Goal: Task Accomplishment & Management: Manage account settings

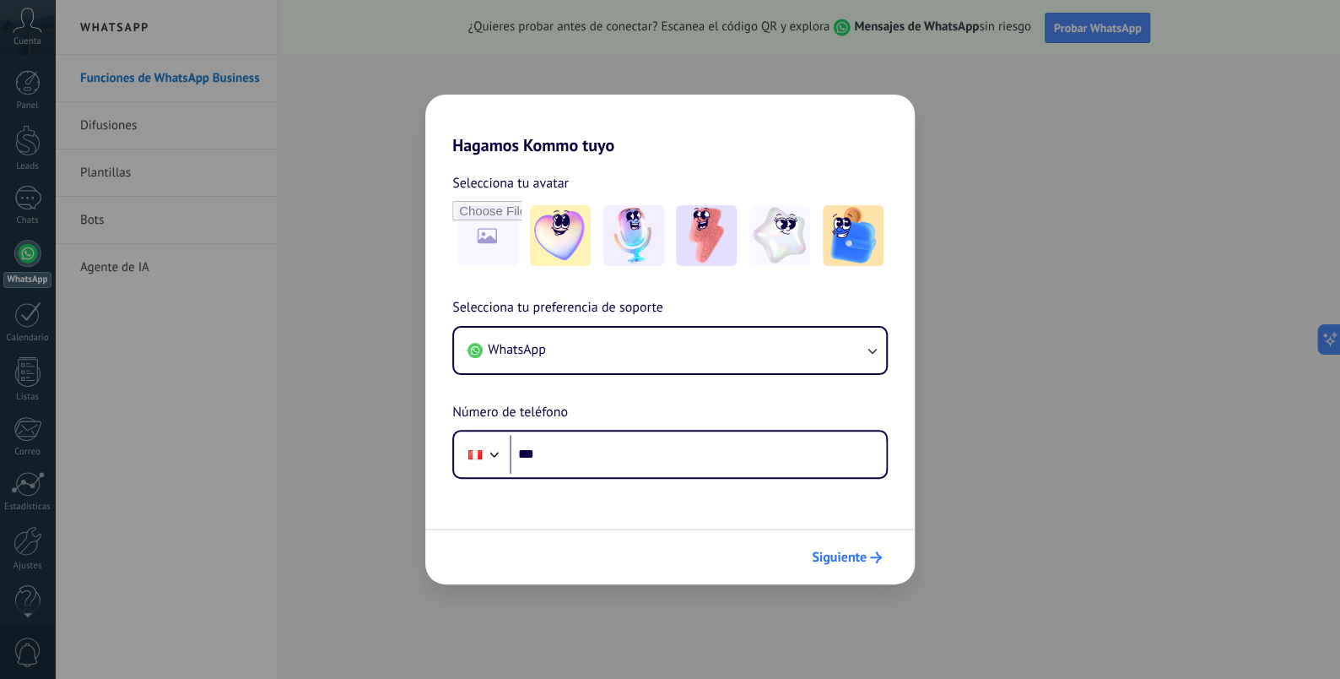
click at [856, 551] on span "Siguiente" at bounding box center [839, 557] width 55 height 12
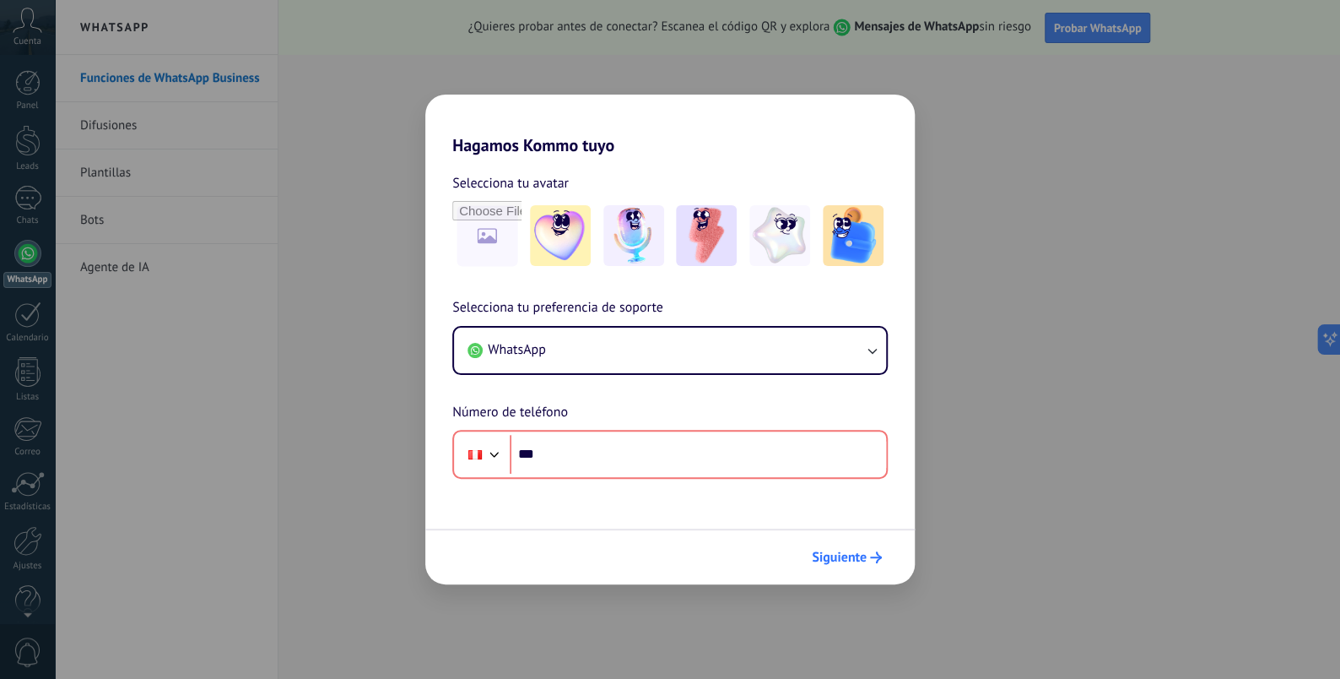
click at [856, 551] on span "Siguiente" at bounding box center [839, 557] width 55 height 12
click at [856, 552] on span "Siguiente" at bounding box center [839, 557] width 55 height 12
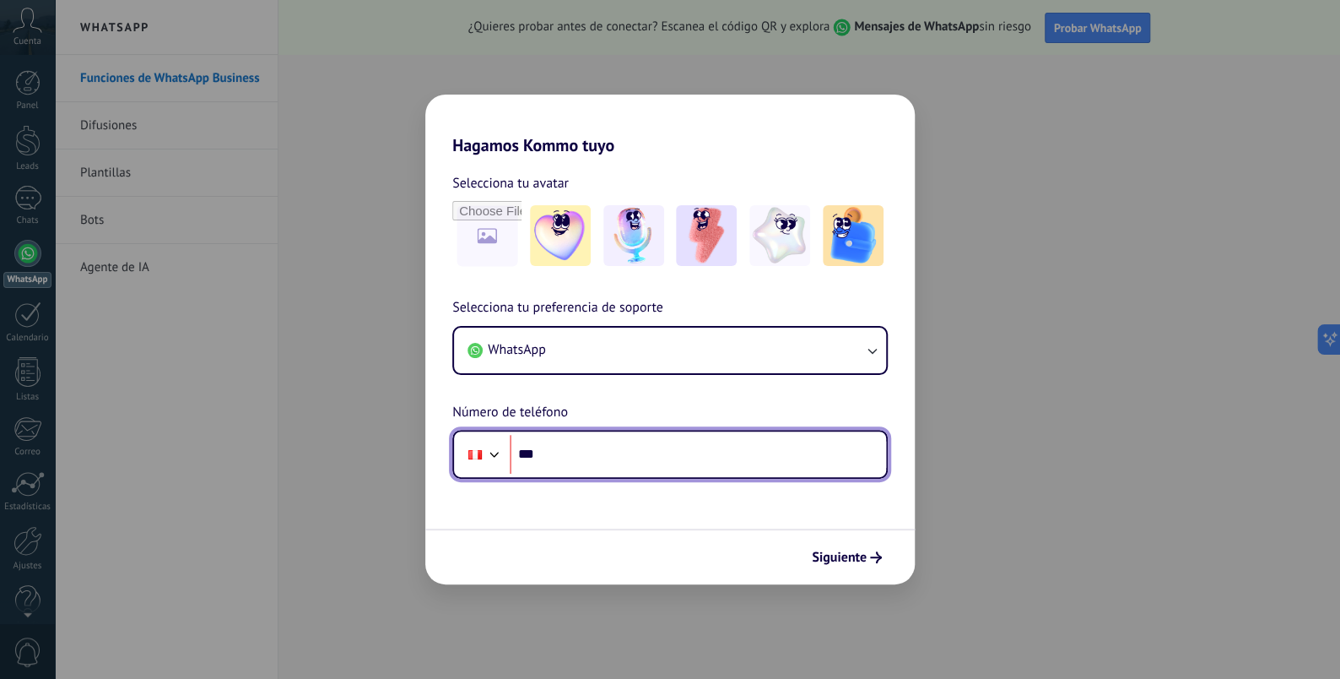
click at [673, 441] on input "***" at bounding box center [698, 454] width 376 height 39
type input "**********"
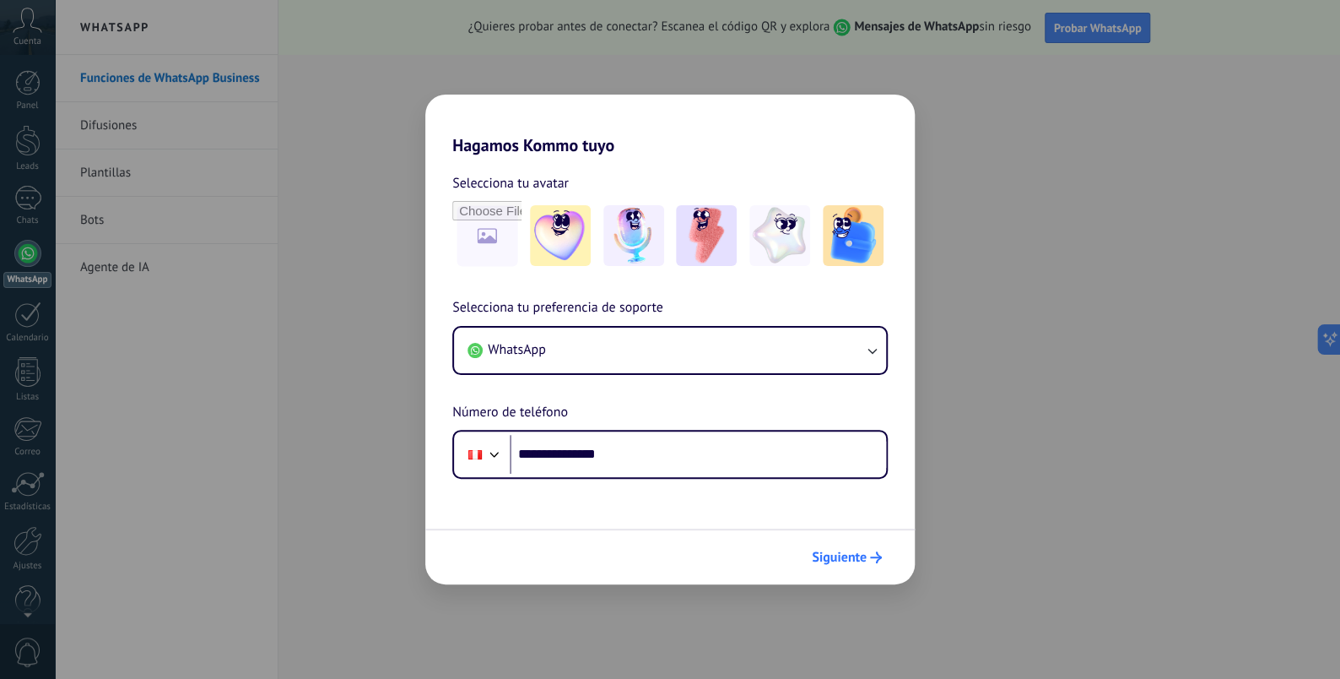
click at [839, 556] on span "Siguiente" at bounding box center [839, 557] width 55 height 12
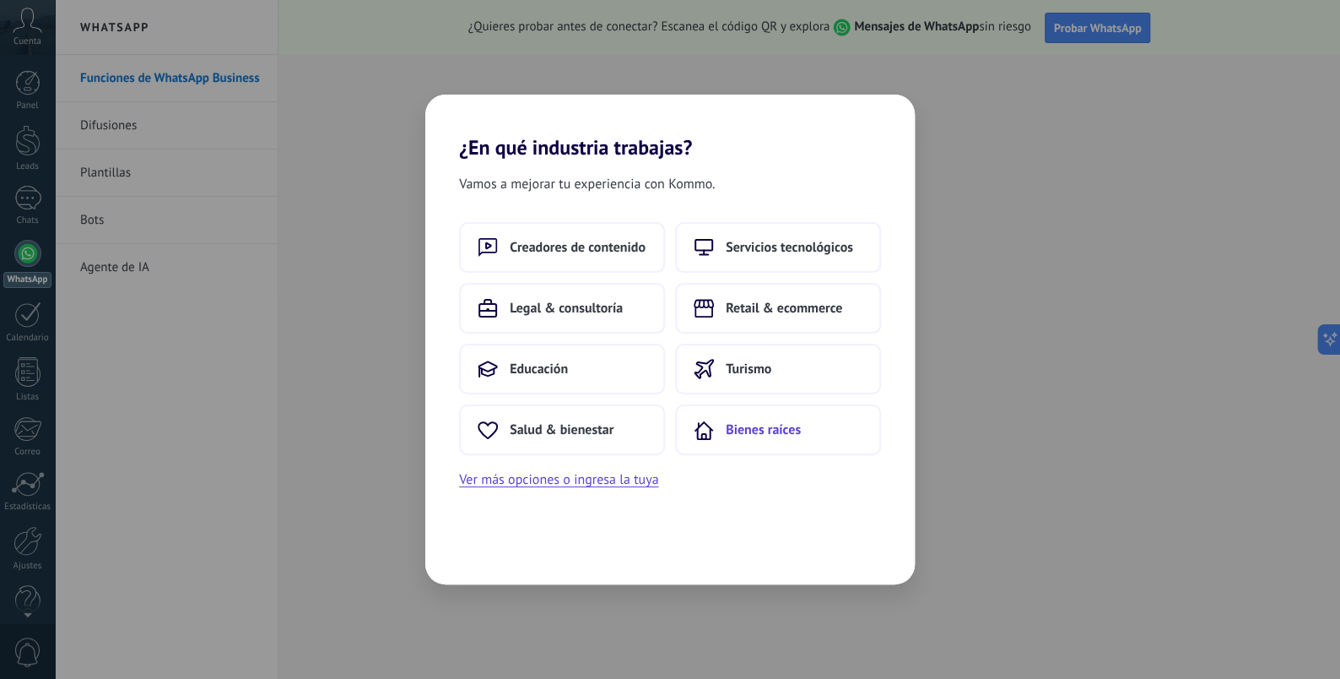
click at [723, 438] on button "Bienes raíces" at bounding box center [778, 429] width 206 height 51
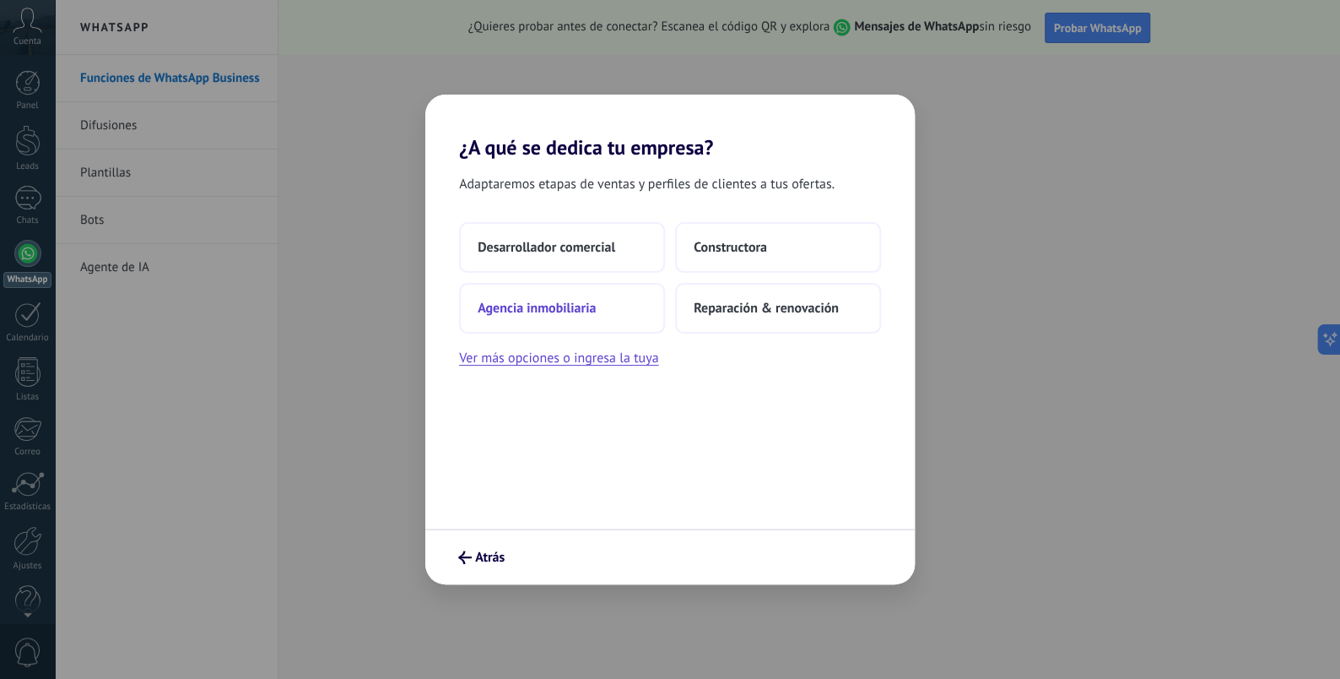
click at [582, 312] on span "Agencia inmobiliaria" at bounding box center [537, 308] width 118 height 17
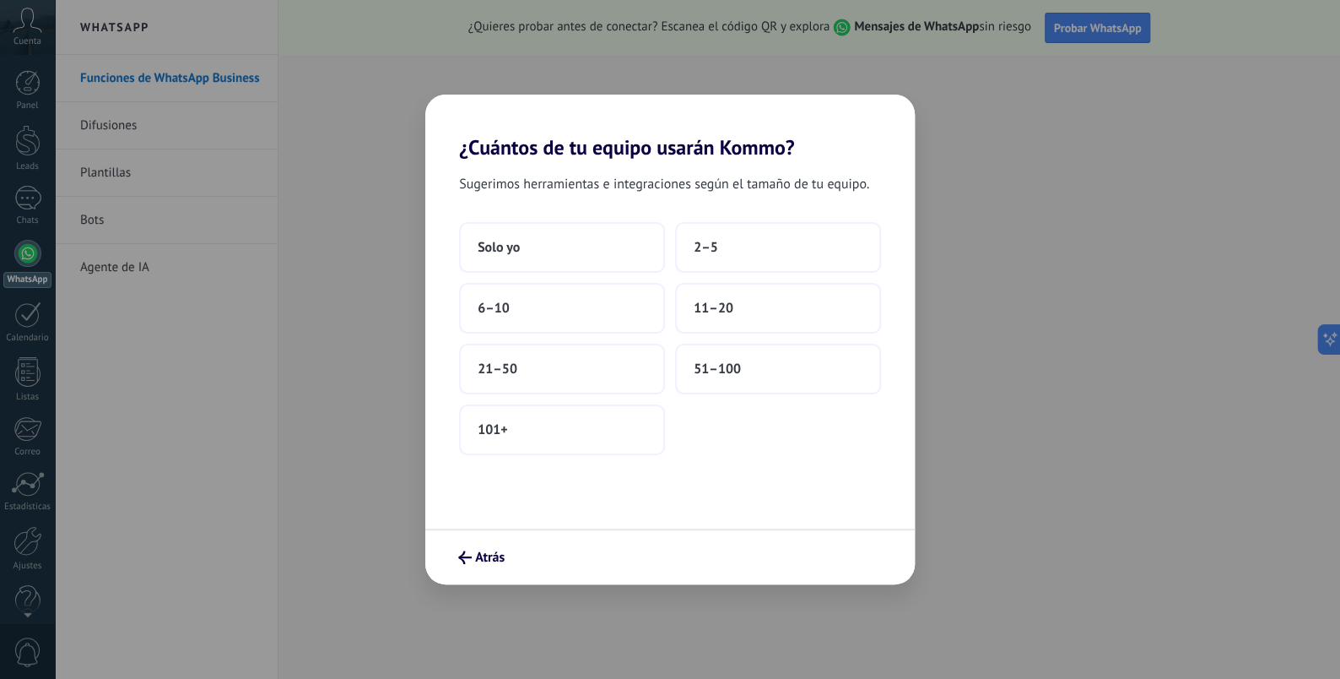
click at [557, 215] on div "Sugerimos herramientas e integraciones según el tamaño de tu equipo. Solo yo 2–…" at bounding box center [670, 344] width 490 height 369
click at [559, 244] on button "Solo yo" at bounding box center [562, 247] width 206 height 51
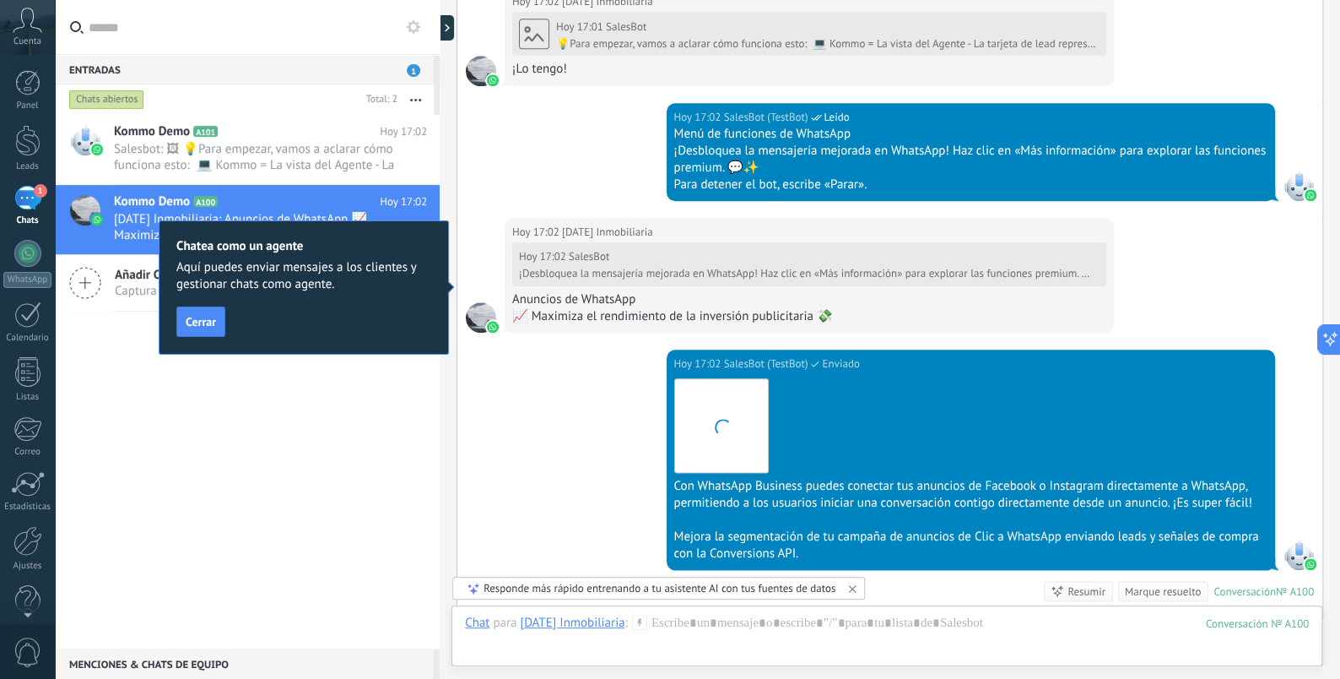
scroll to position [1036, 0]
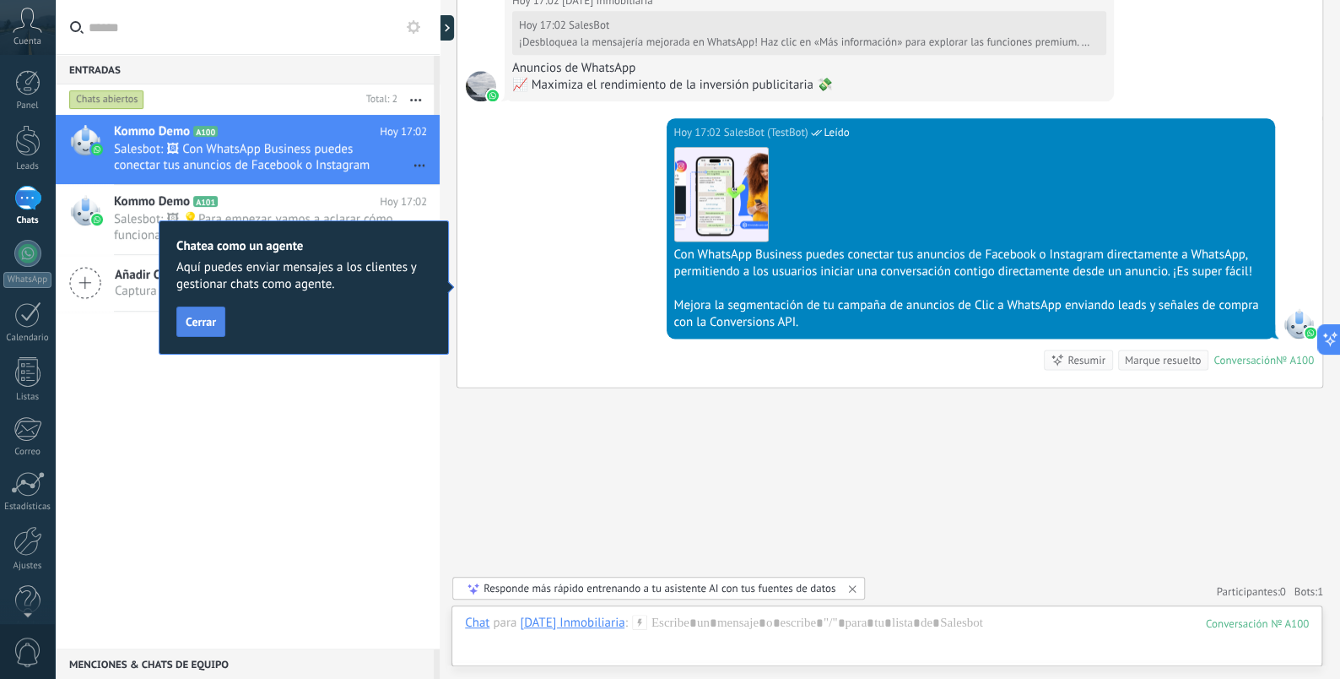
click at [197, 324] on span "Cerrar" at bounding box center [201, 322] width 30 height 12
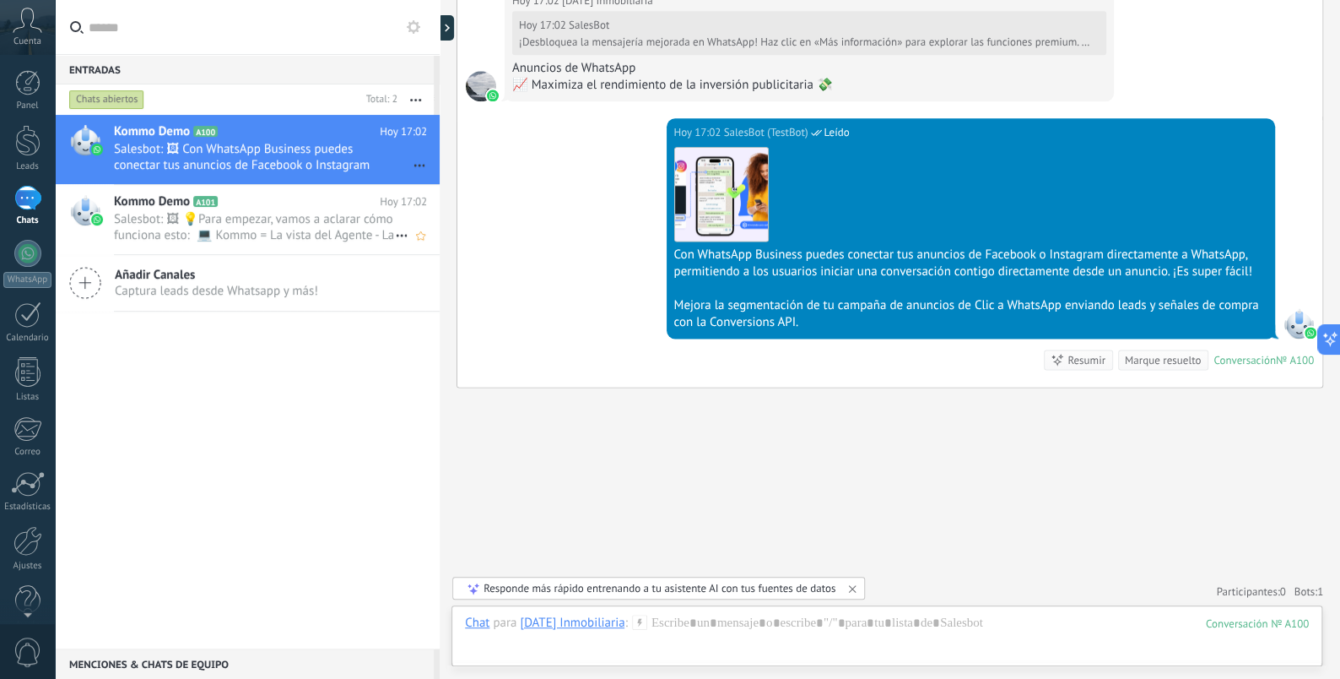
click at [230, 215] on span "Salesbot: 🖼 💡Para empezar, vamos a aclarar cómo funciona esto: 💻 Kommo = La vis…" at bounding box center [254, 227] width 281 height 32
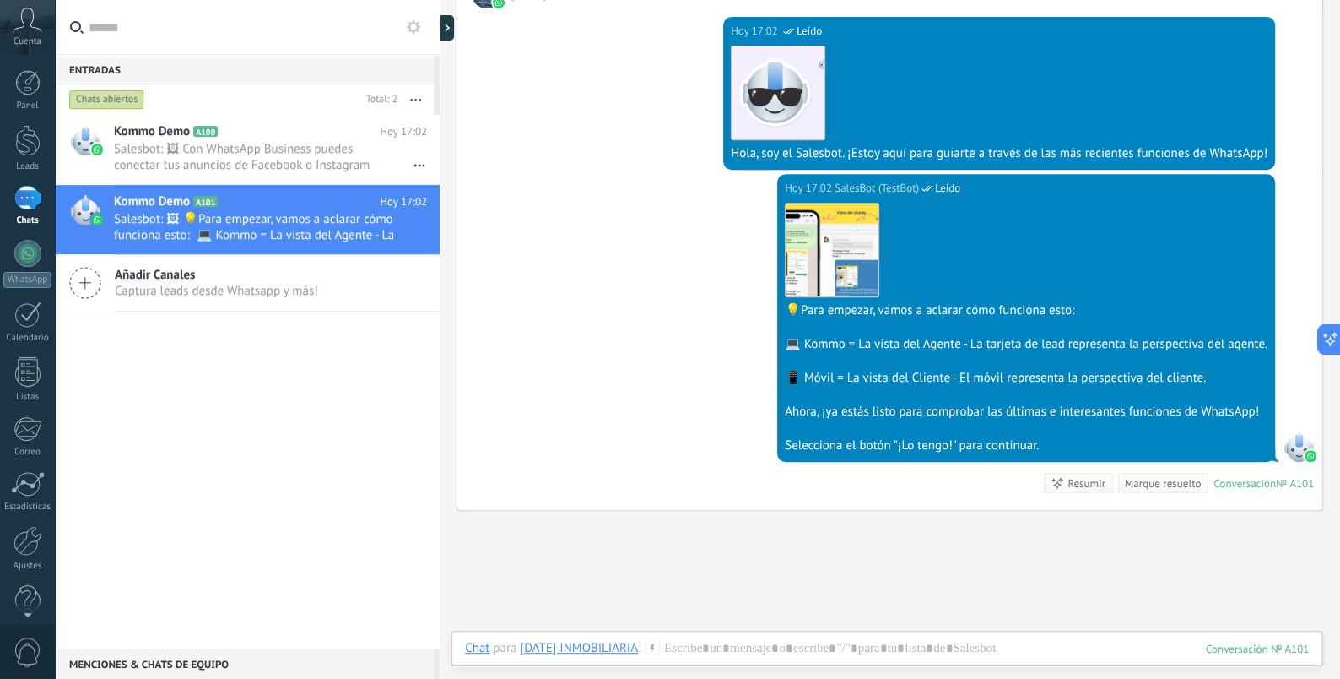
scroll to position [437, 0]
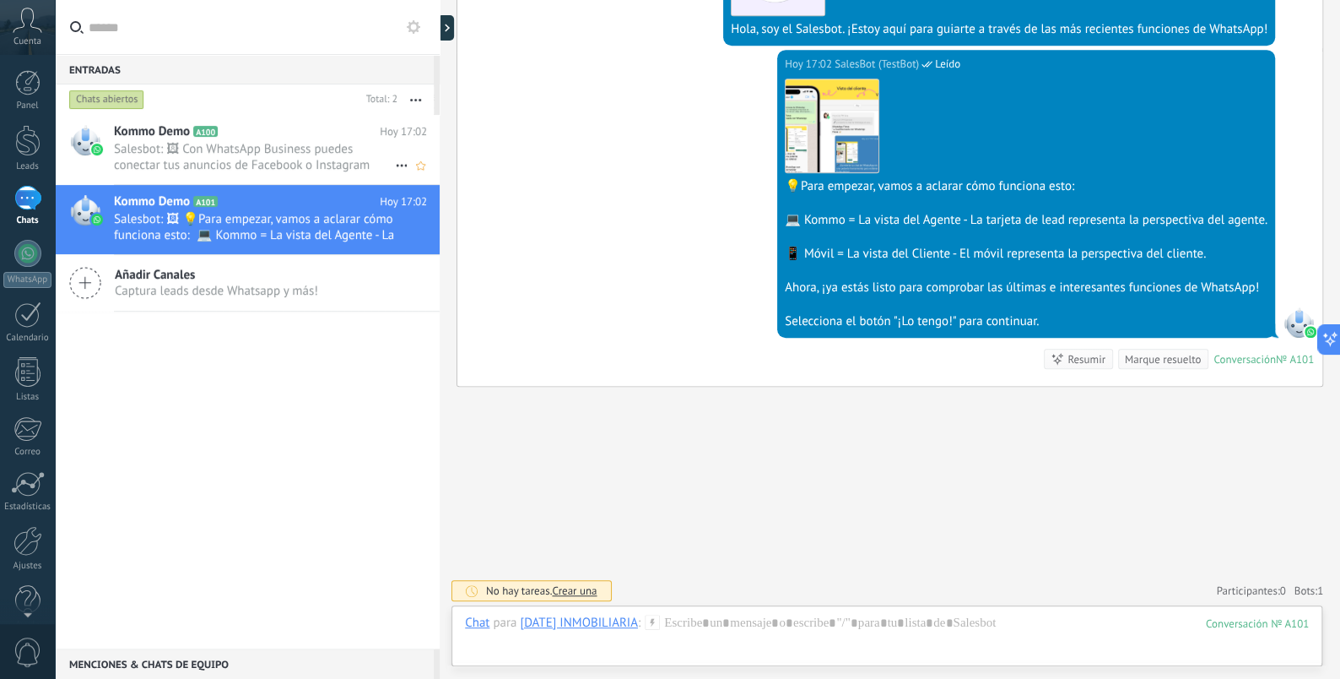
click at [216, 146] on span "Salesbot: 🖼 Con WhatsApp Business puedes conectar tus anuncios de Facebook o In…" at bounding box center [254, 157] width 281 height 32
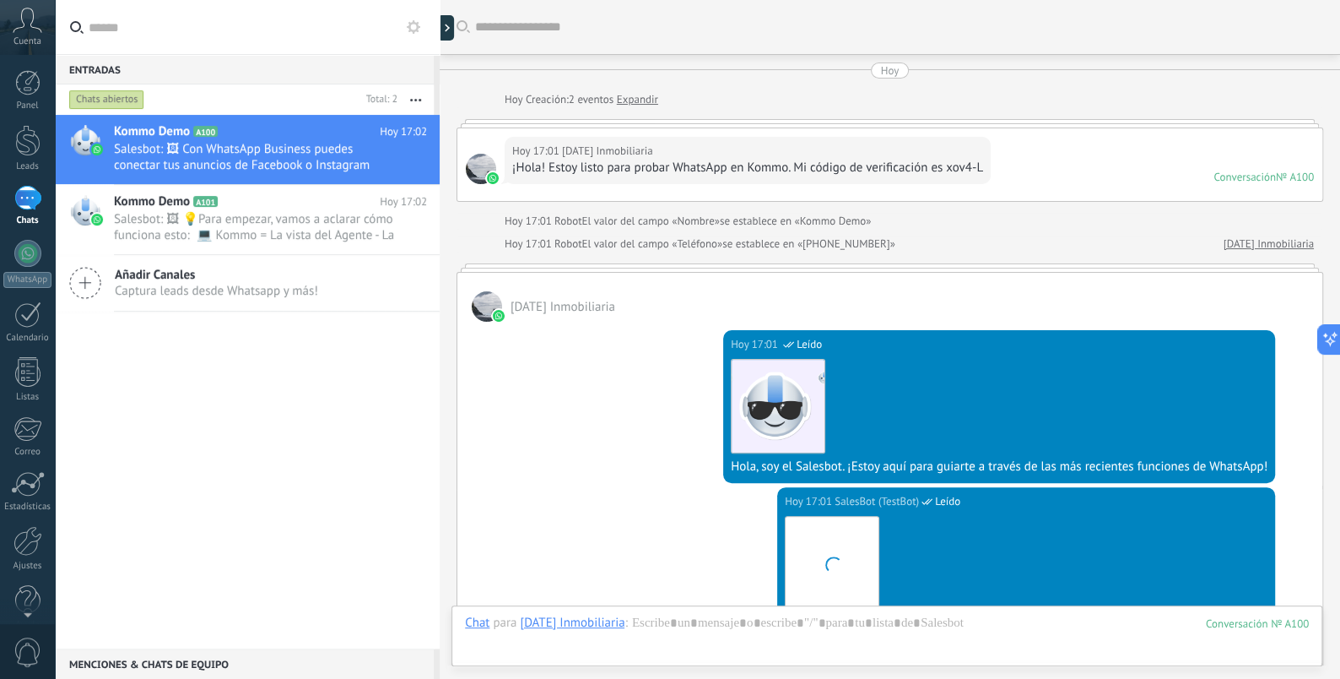
scroll to position [1036, 0]
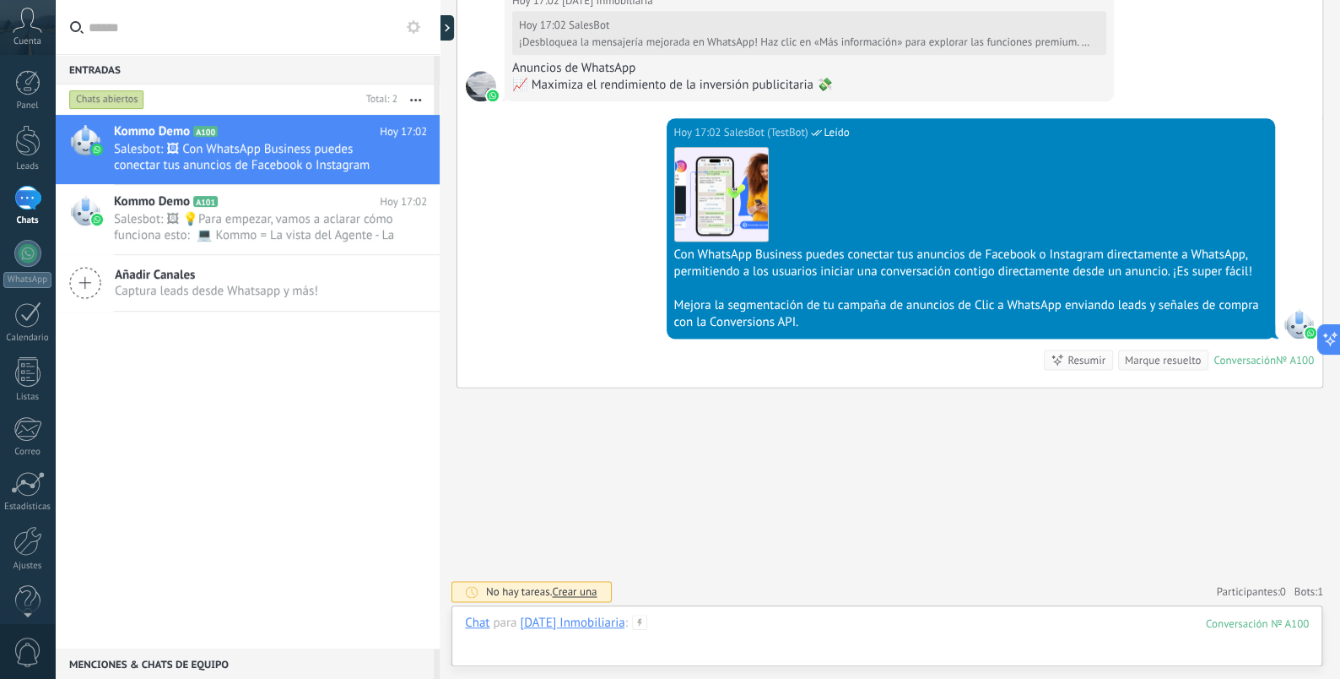
click at [674, 621] on div at bounding box center [887, 639] width 844 height 51
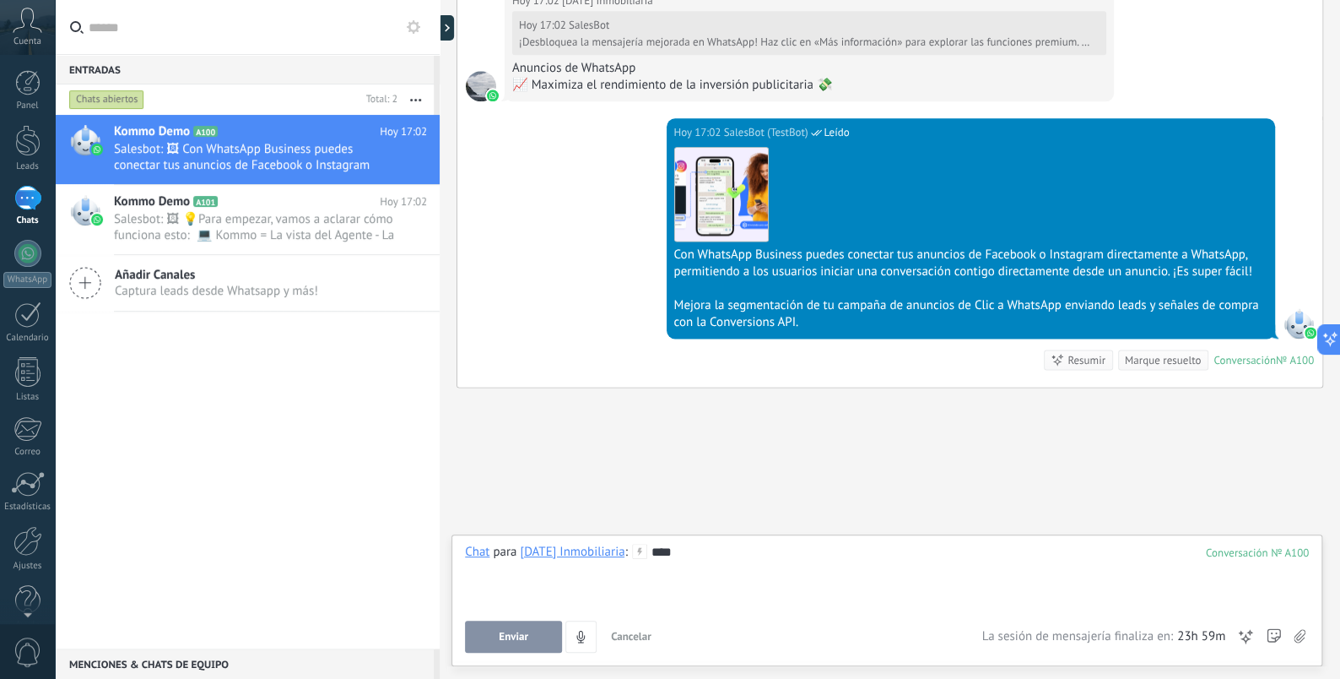
click at [514, 636] on span "Enviar" at bounding box center [514, 636] width 30 height 12
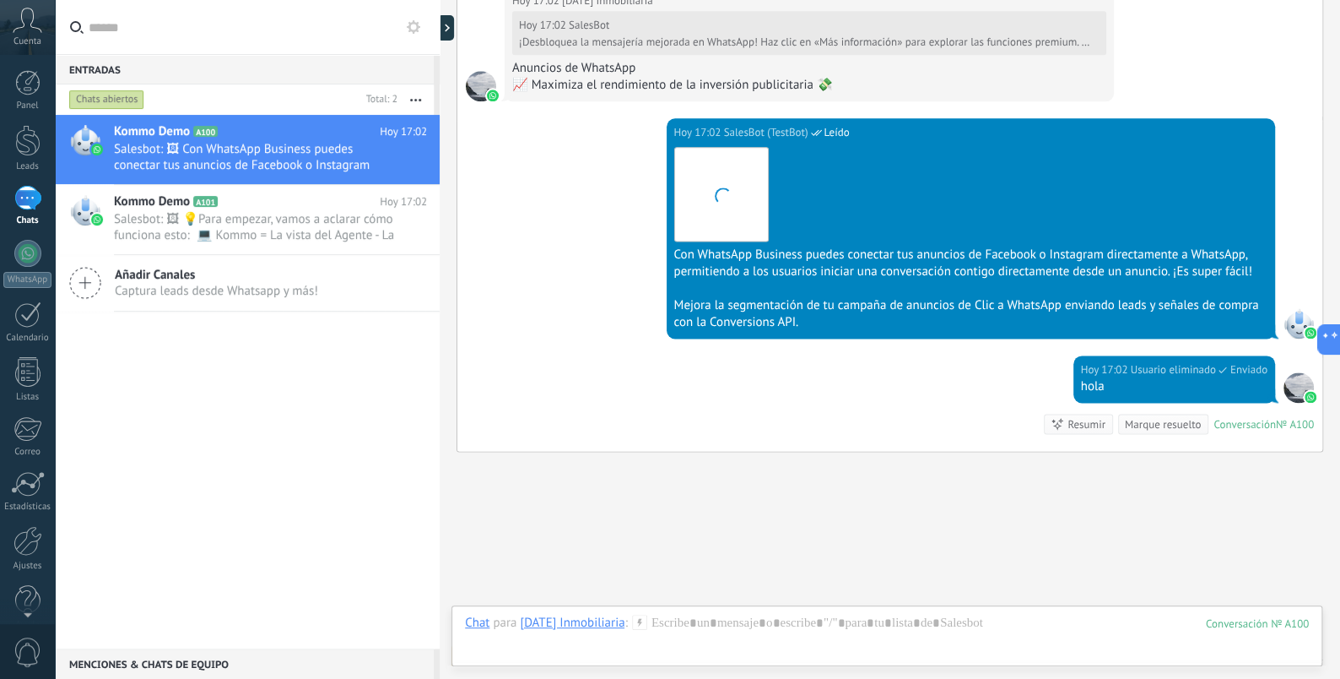
scroll to position [1100, 0]
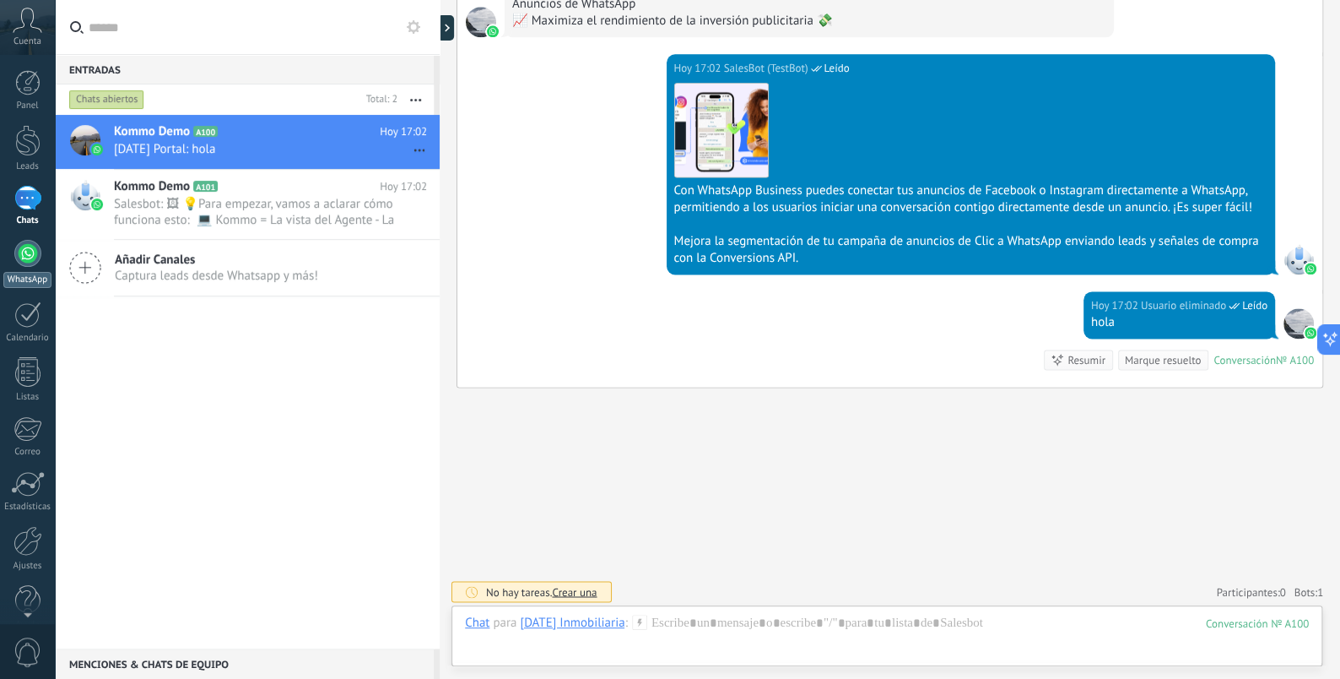
click at [19, 256] on div at bounding box center [27, 253] width 27 height 27
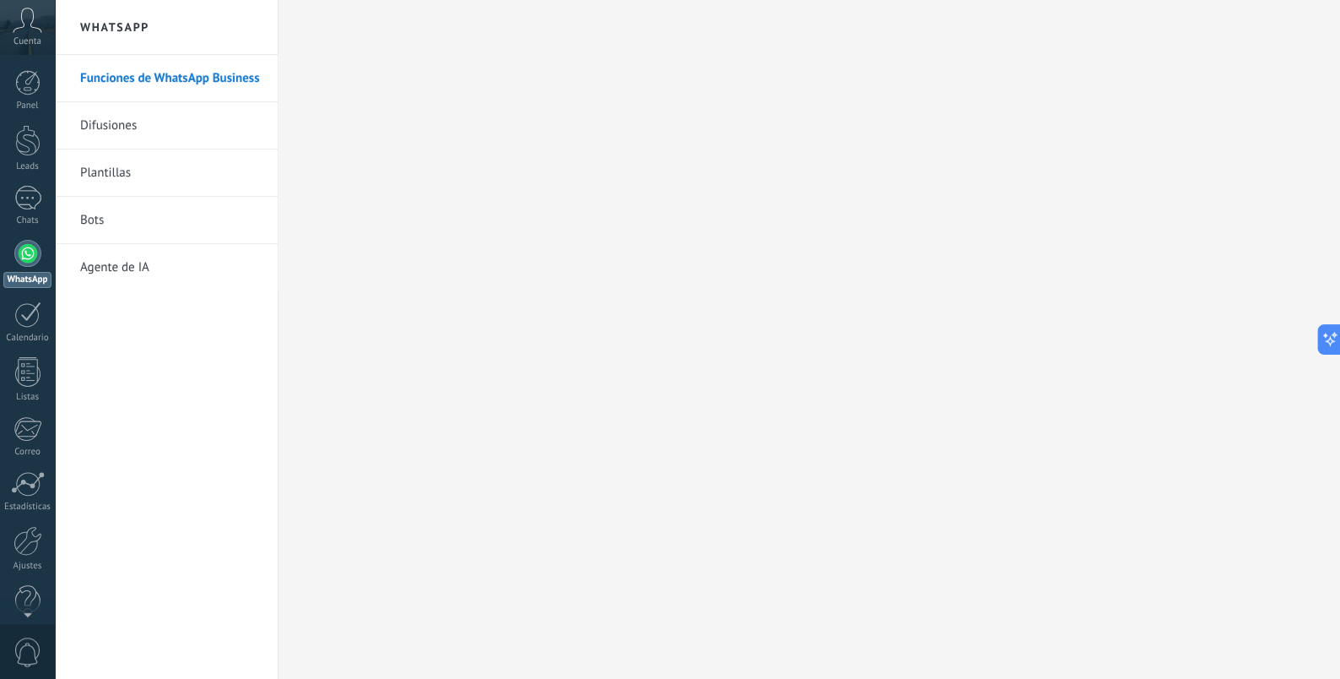
click at [203, 269] on link "Agente de IA" at bounding box center [170, 267] width 181 height 47
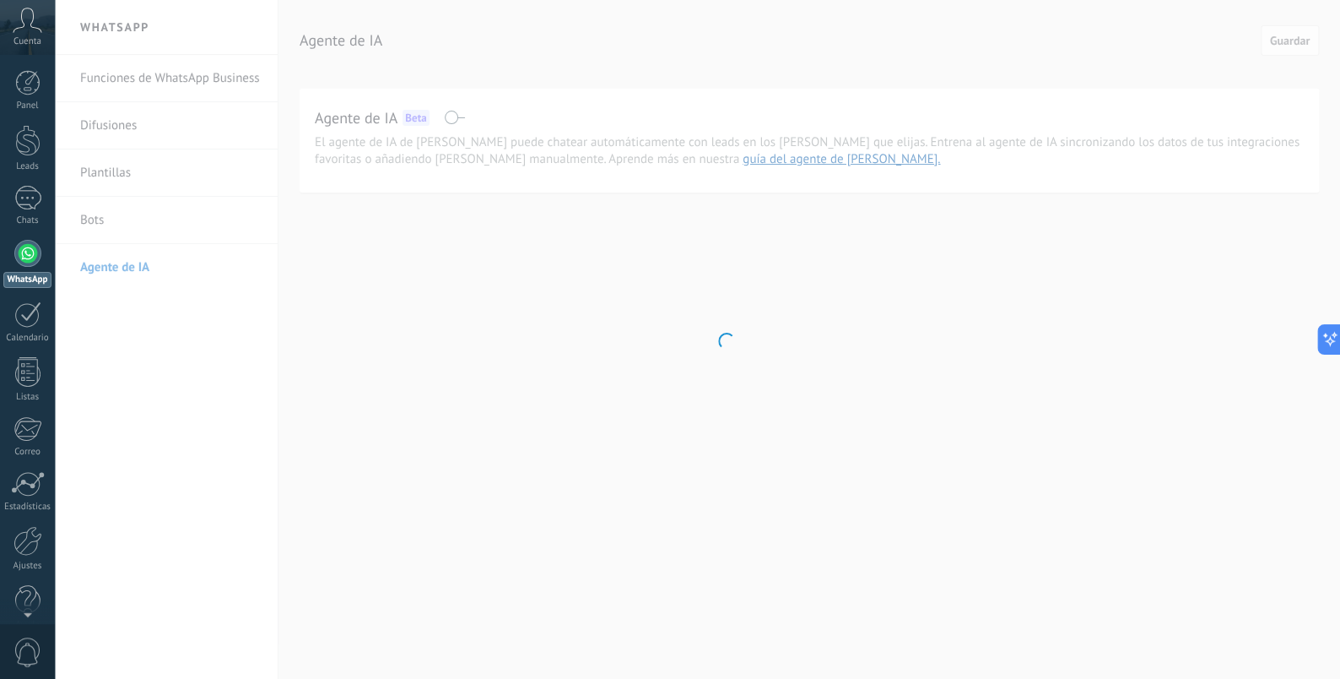
click at [204, 68] on body ".abccls-1,.abccls-2{fill-rule:evenodd}.abccls-2{fill:#fff} .abfcls-1{fill:none}…" at bounding box center [670, 339] width 1340 height 679
click at [27, 249] on div at bounding box center [27, 253] width 27 height 27
click at [24, 21] on icon at bounding box center [28, 20] width 30 height 25
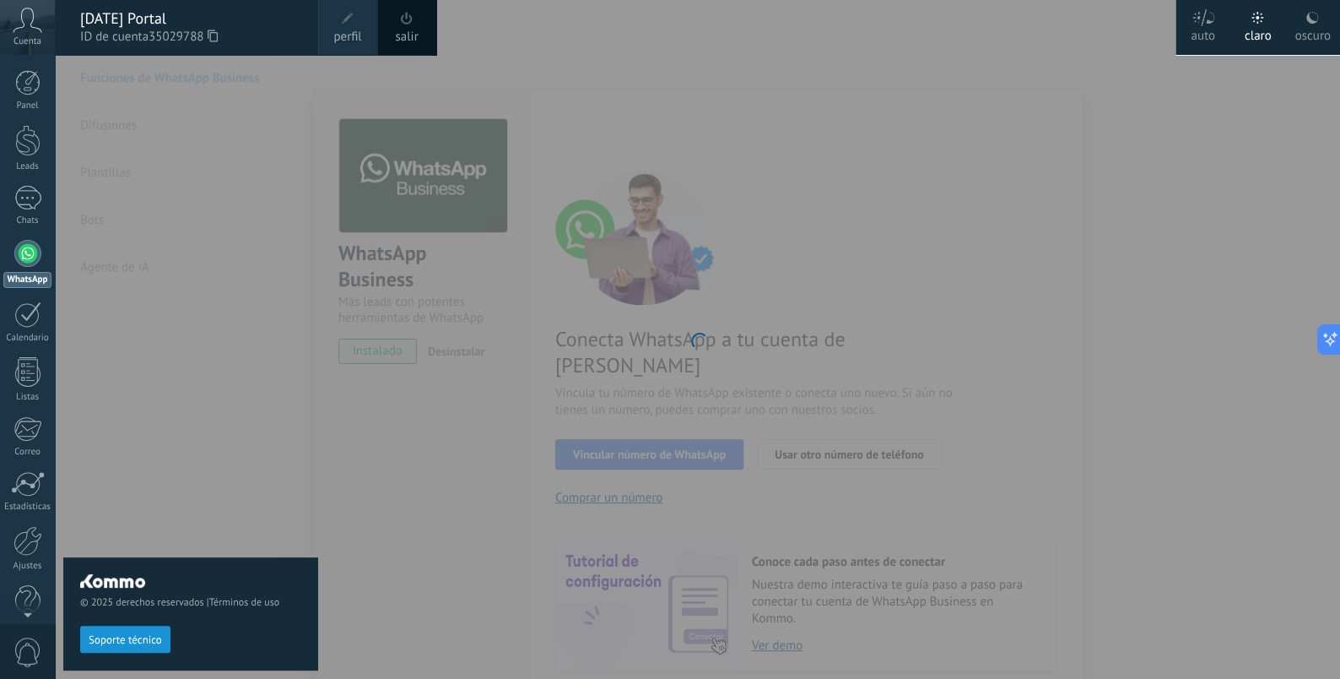
click at [24, 28] on icon at bounding box center [28, 20] width 30 height 25
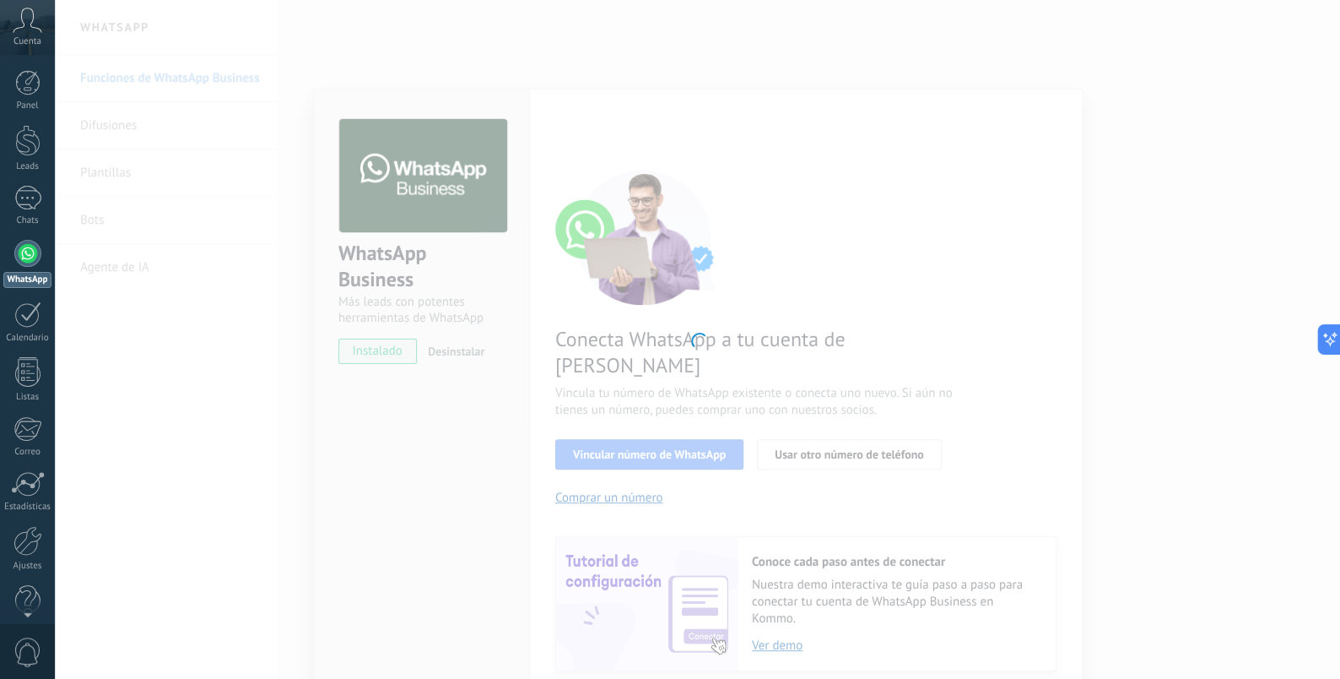
click at [646, 396] on div at bounding box center [697, 339] width 1285 height 679
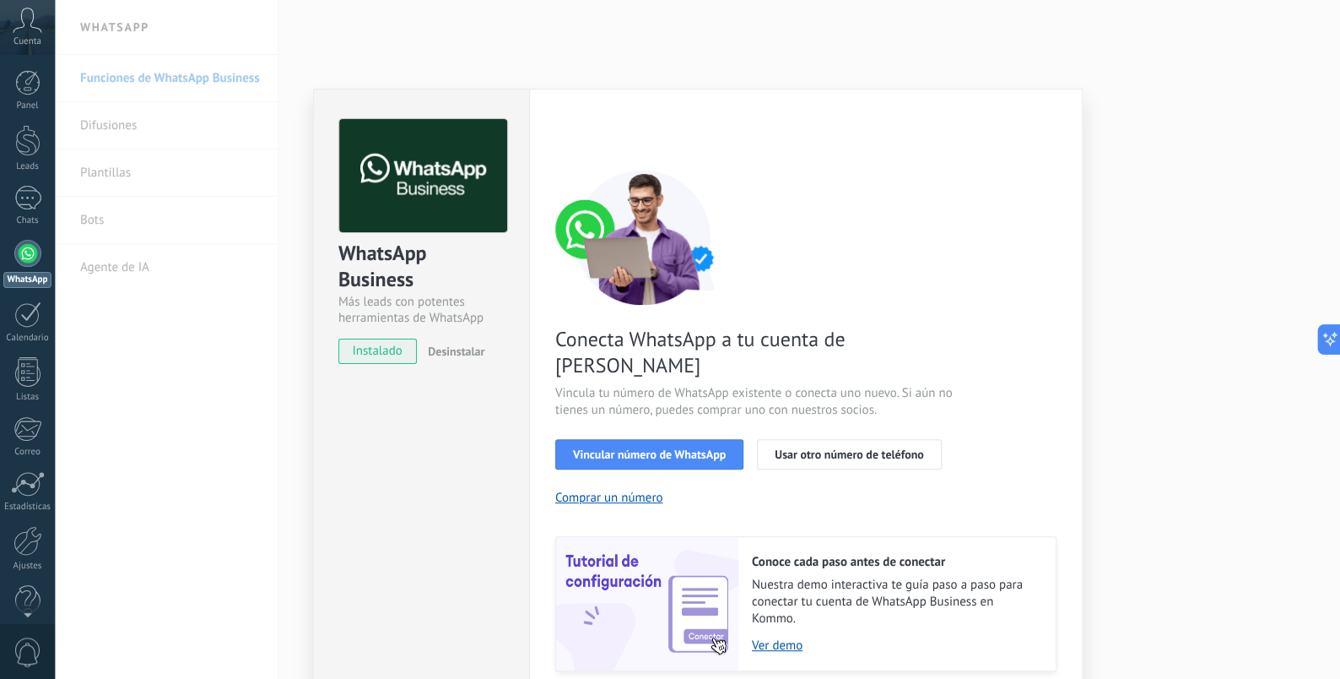
click at [408, 349] on span "instalado" at bounding box center [377, 350] width 77 height 25
click at [635, 448] on span "Vincular número de WhatsApp" at bounding box center [649, 454] width 153 height 12
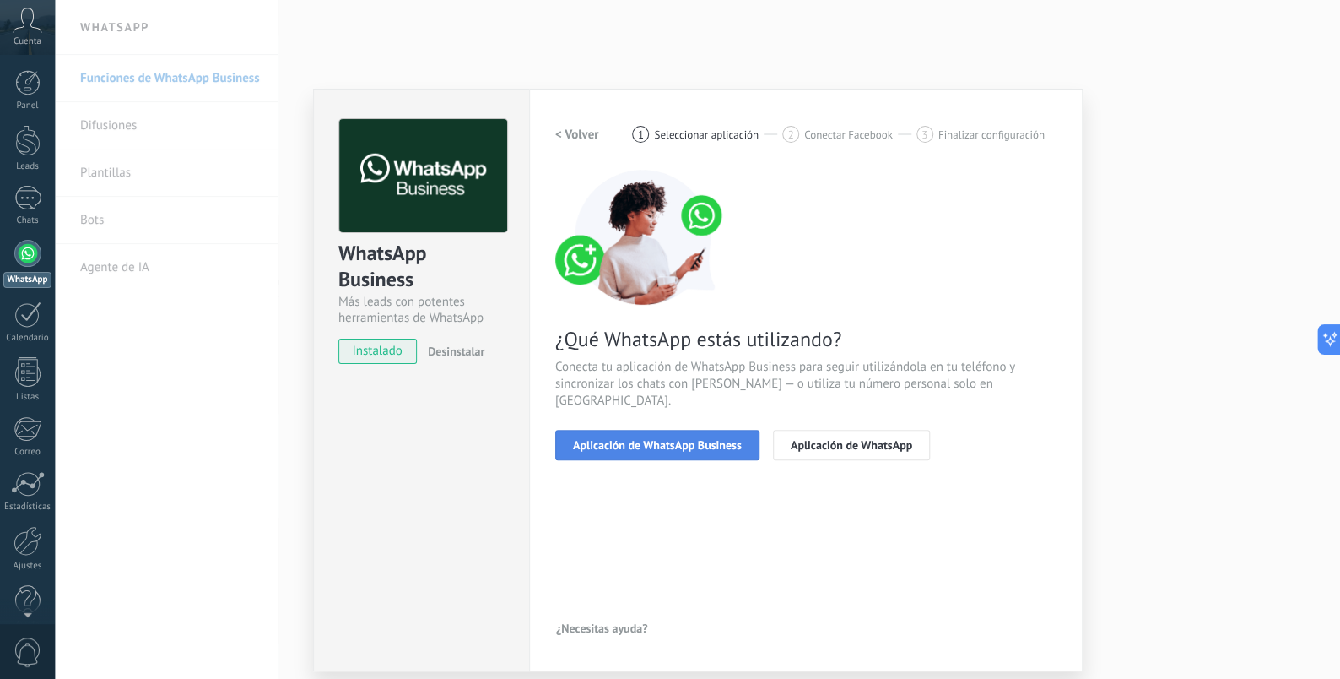
click at [667, 437] on button "Aplicación de WhatsApp Business" at bounding box center [657, 445] width 204 height 30
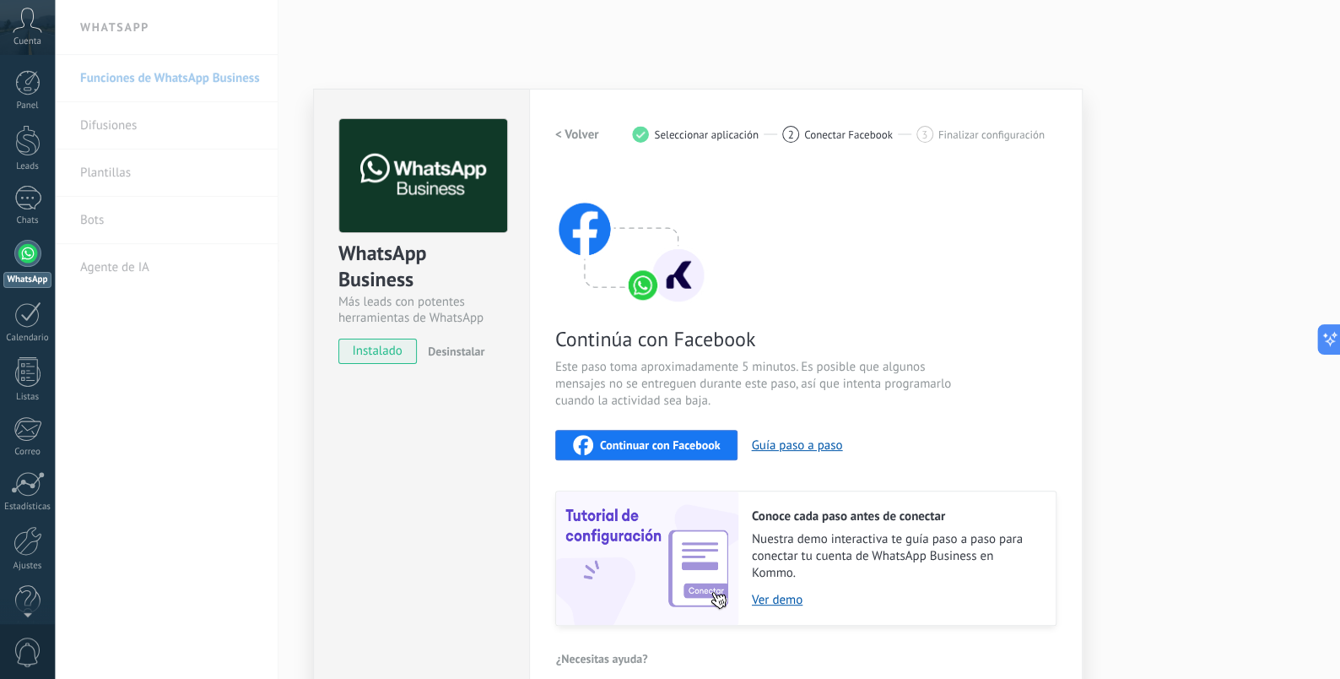
click at [666, 441] on span "Continuar con Facebook" at bounding box center [660, 445] width 121 height 12
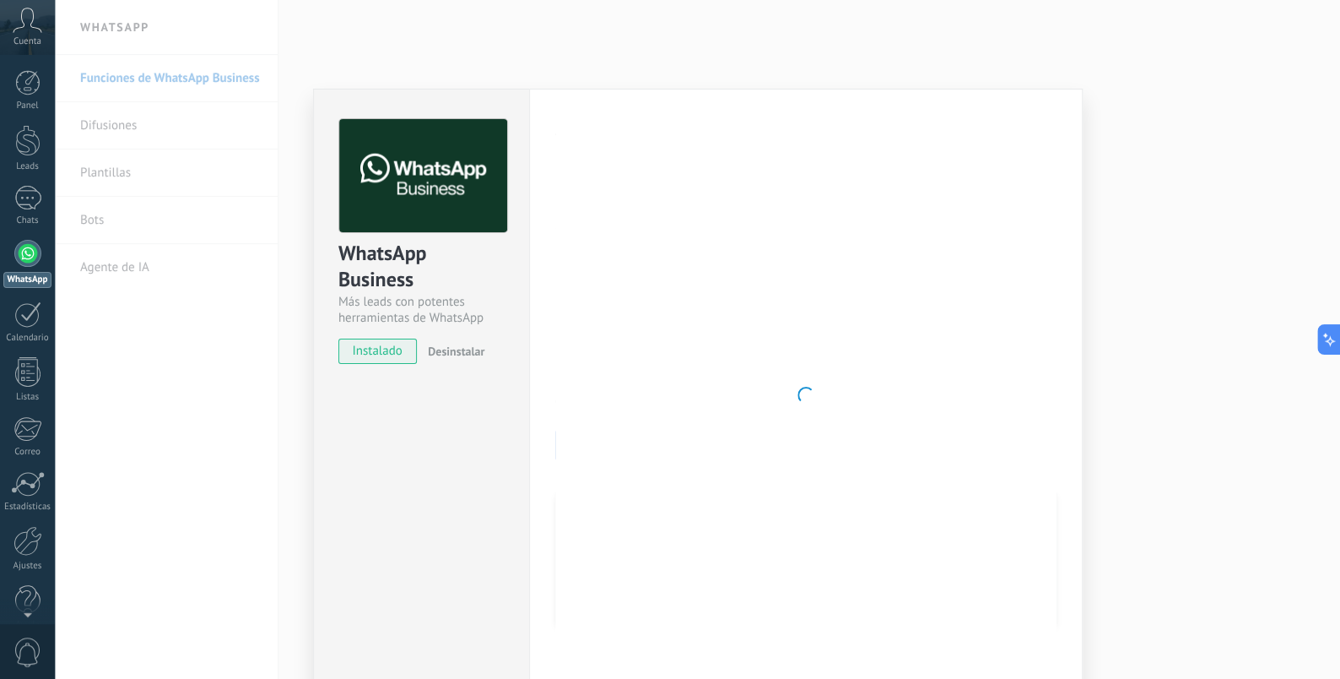
scroll to position [21, 0]
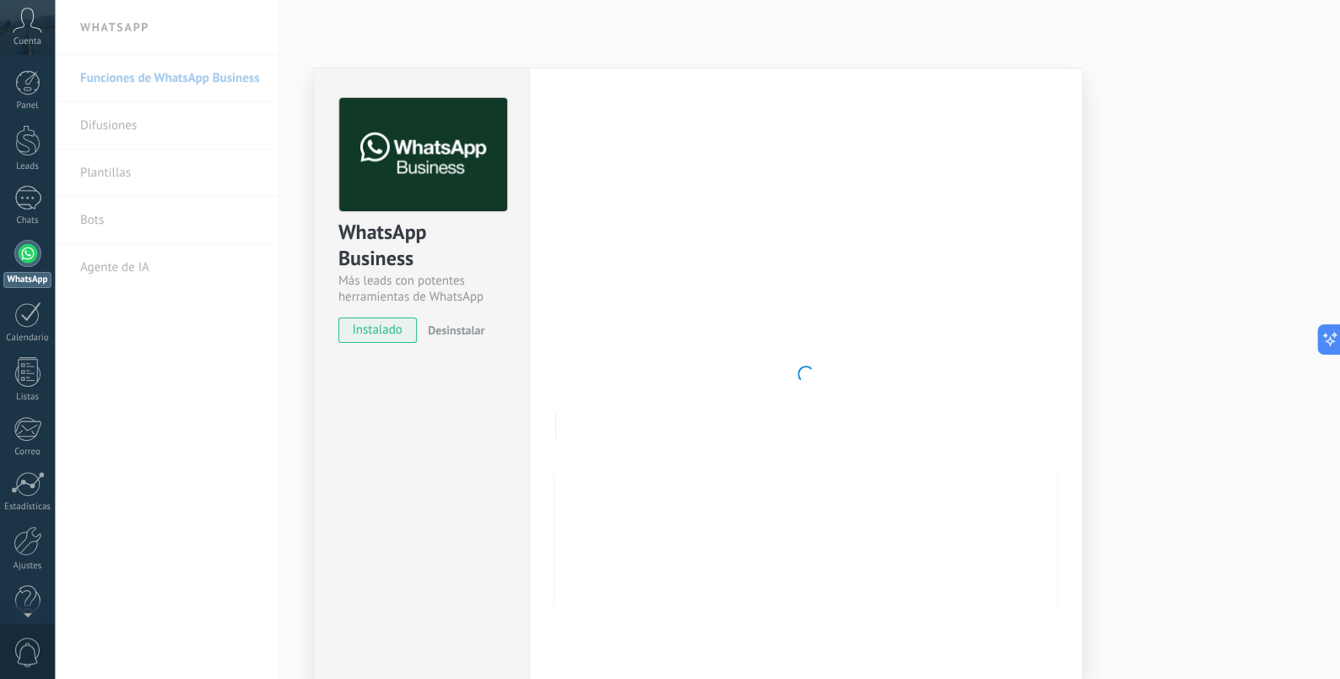
click at [709, 260] on div at bounding box center [805, 374] width 501 height 552
click at [28, 535] on div at bounding box center [28, 541] width 29 height 30
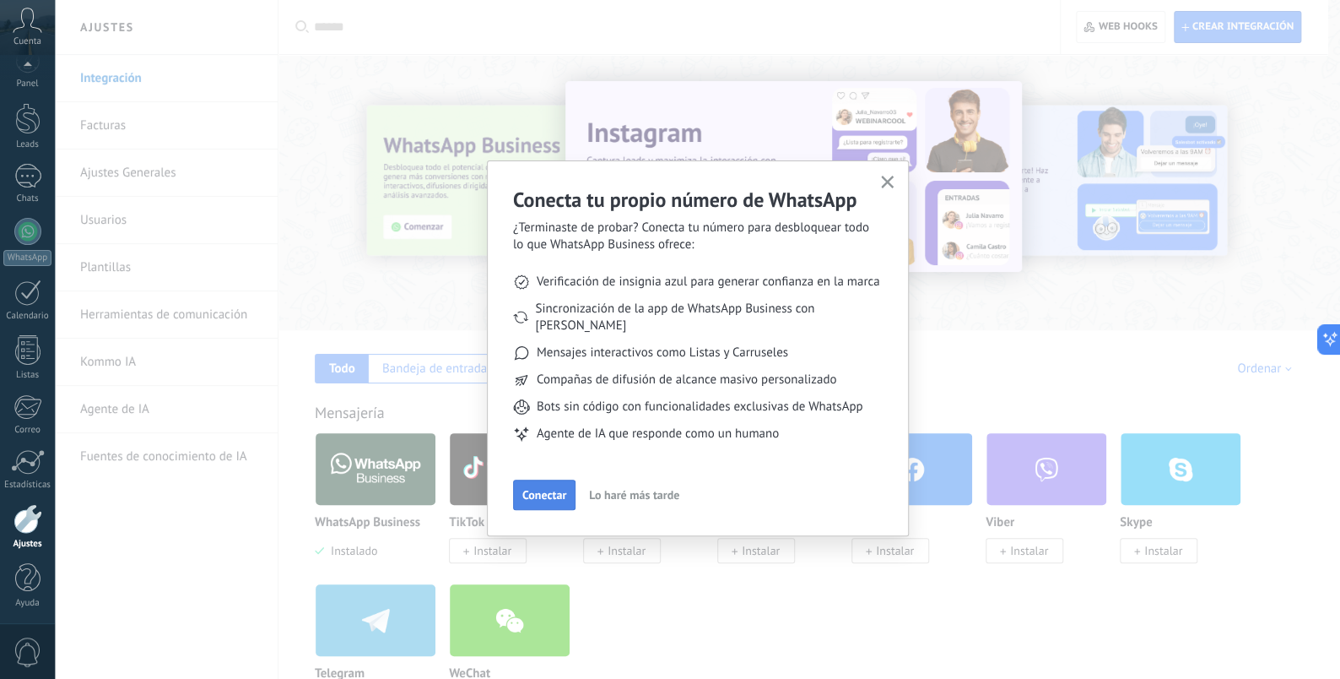
click at [573, 479] on button "Conectar" at bounding box center [544, 494] width 62 height 30
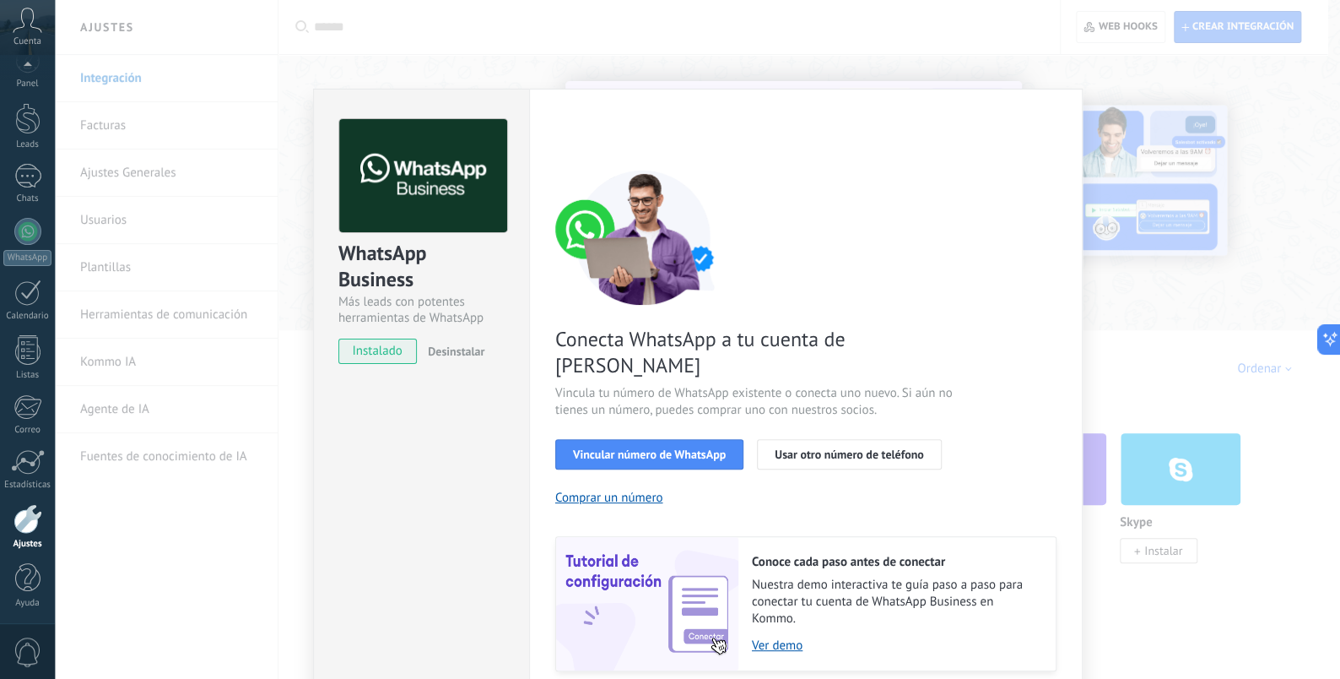
scroll to position [41, 0]
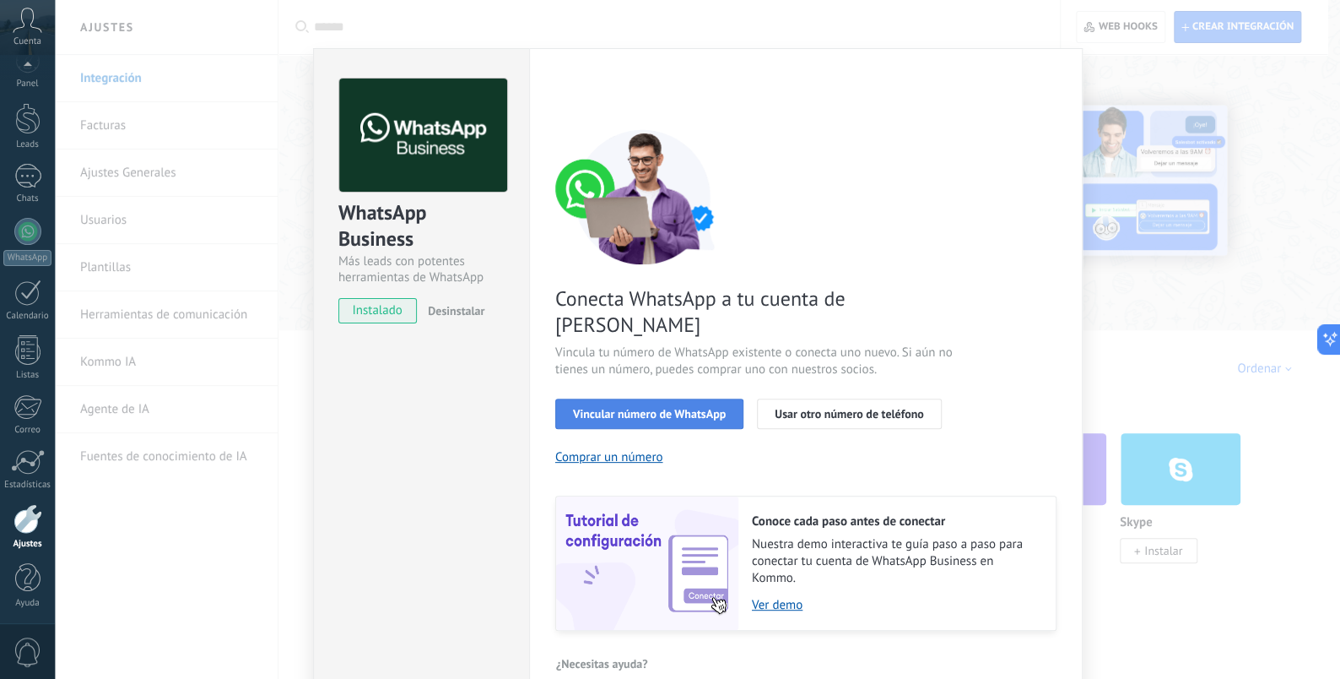
click at [636, 408] on span "Vincular número de WhatsApp" at bounding box center [649, 414] width 153 height 12
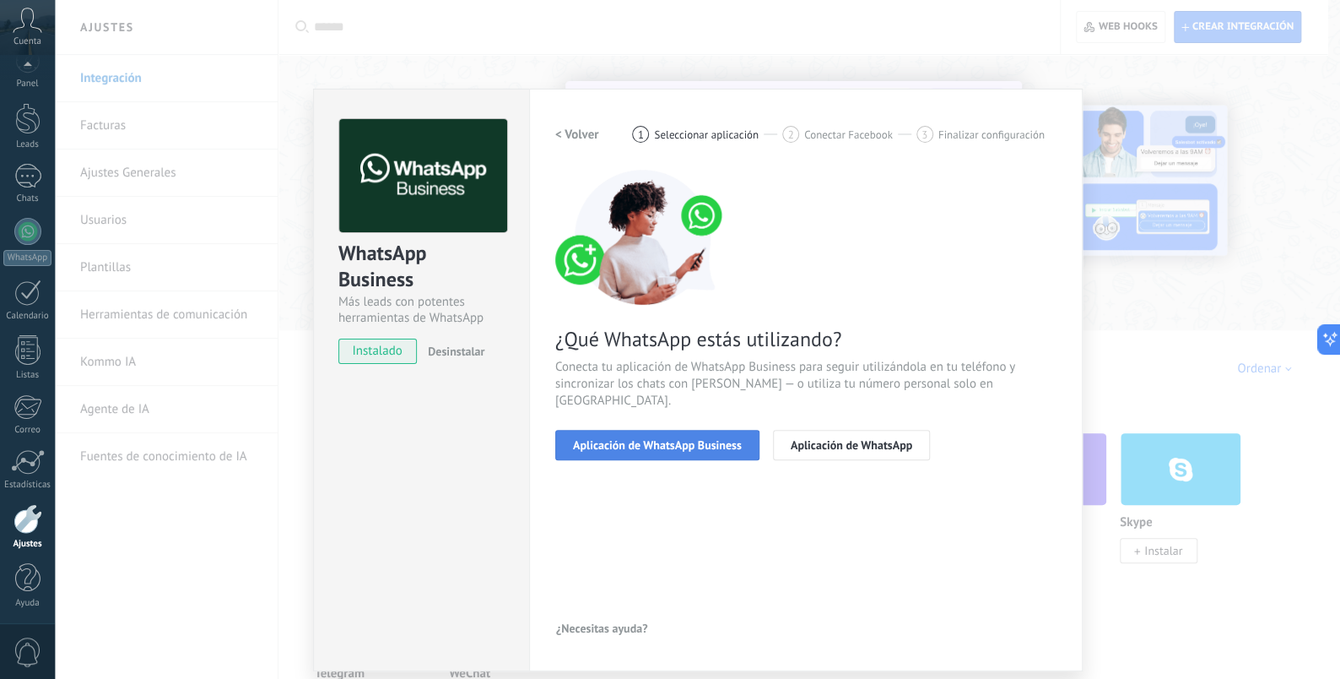
click at [623, 439] on span "Aplicación de WhatsApp Business" at bounding box center [657, 445] width 169 height 12
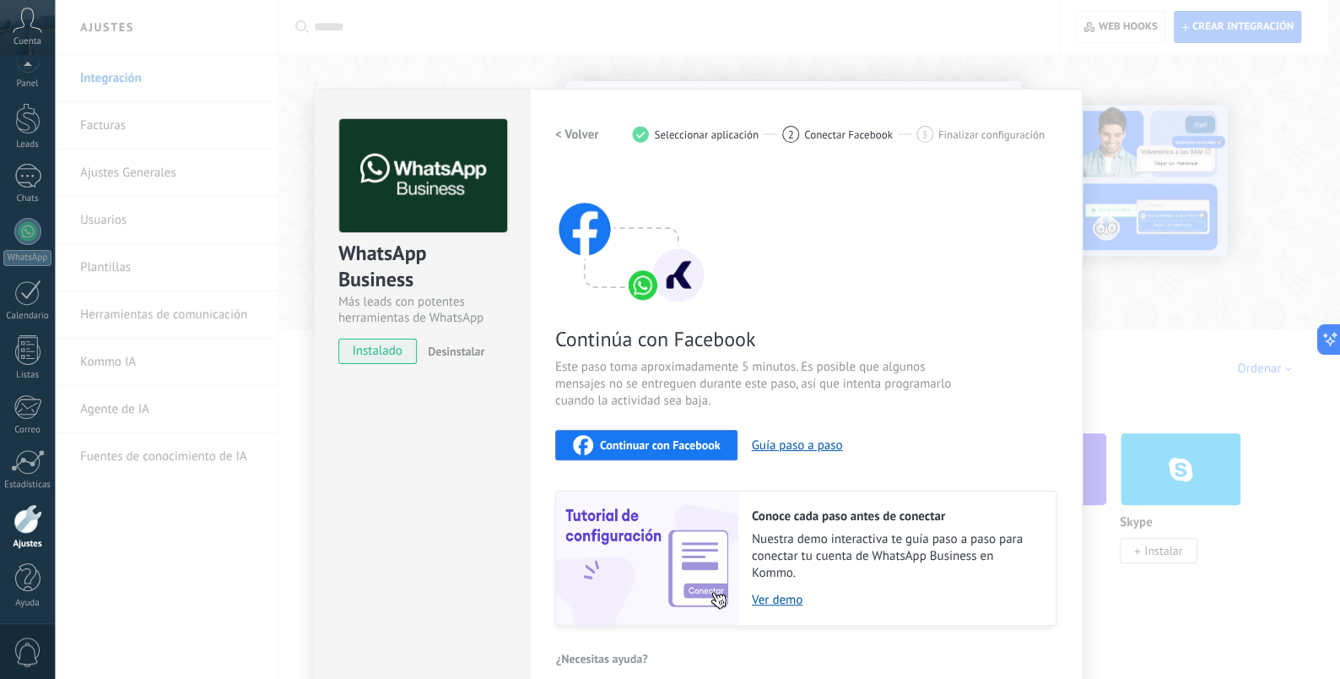
click at [642, 431] on button "Continuar con Facebook" at bounding box center [646, 445] width 183 height 30
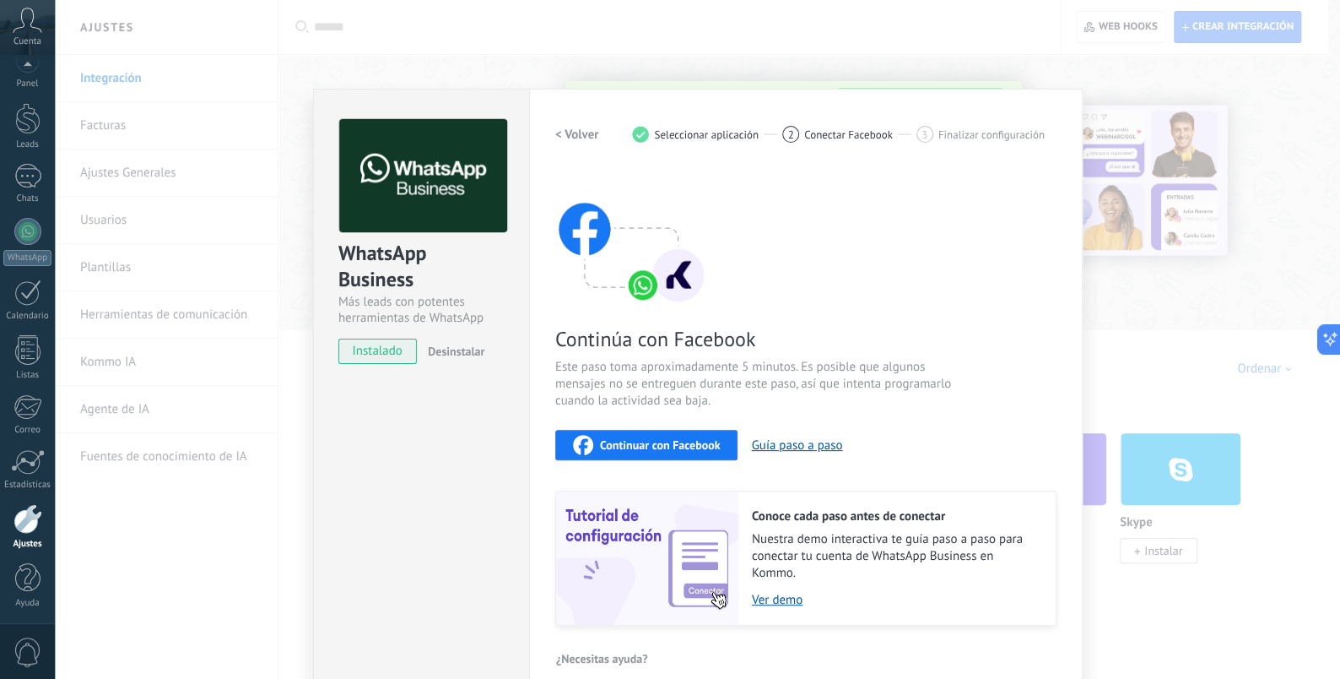
scroll to position [21, 0]
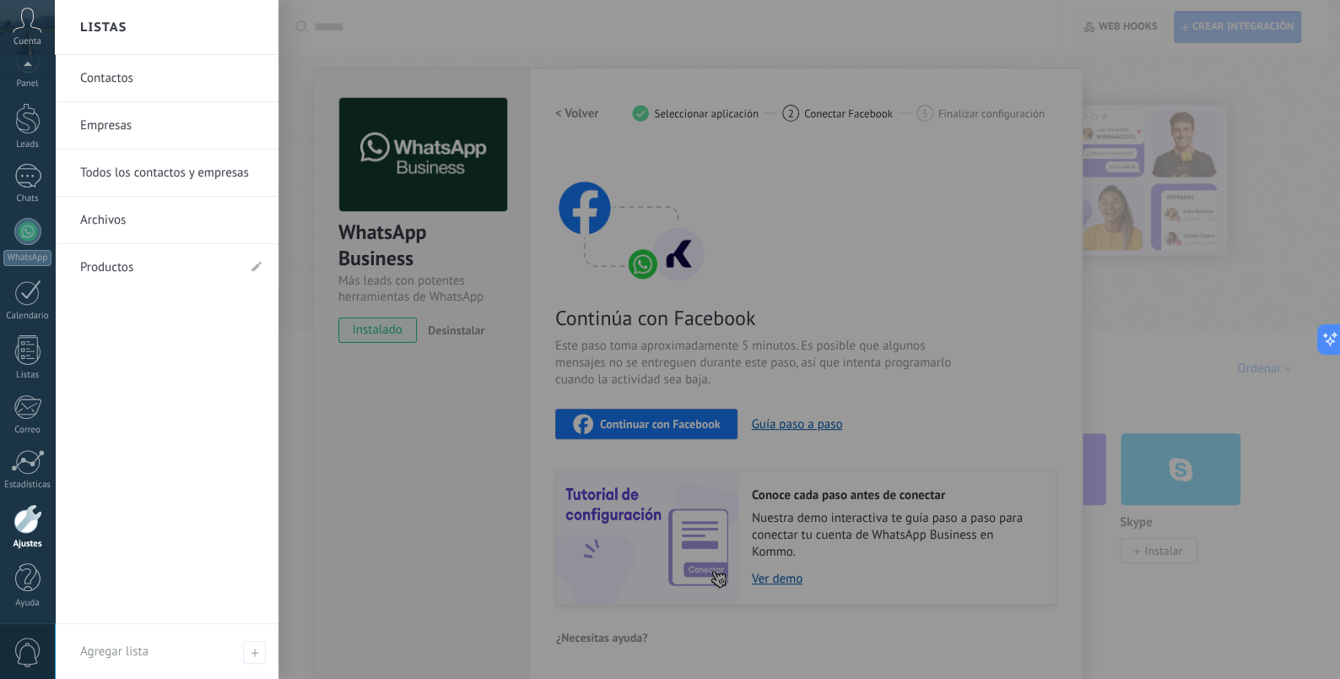
click at [24, 521] on div at bounding box center [28, 519] width 29 height 30
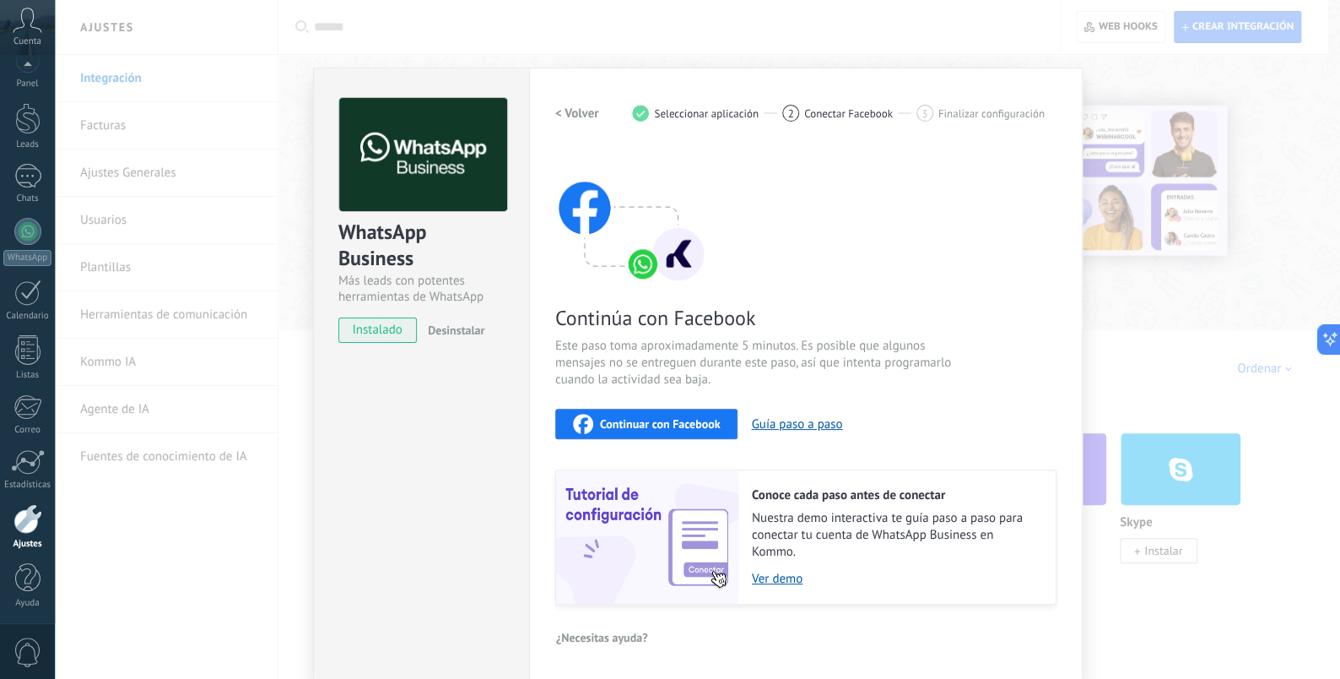
click at [25, 521] on div at bounding box center [28, 519] width 29 height 30
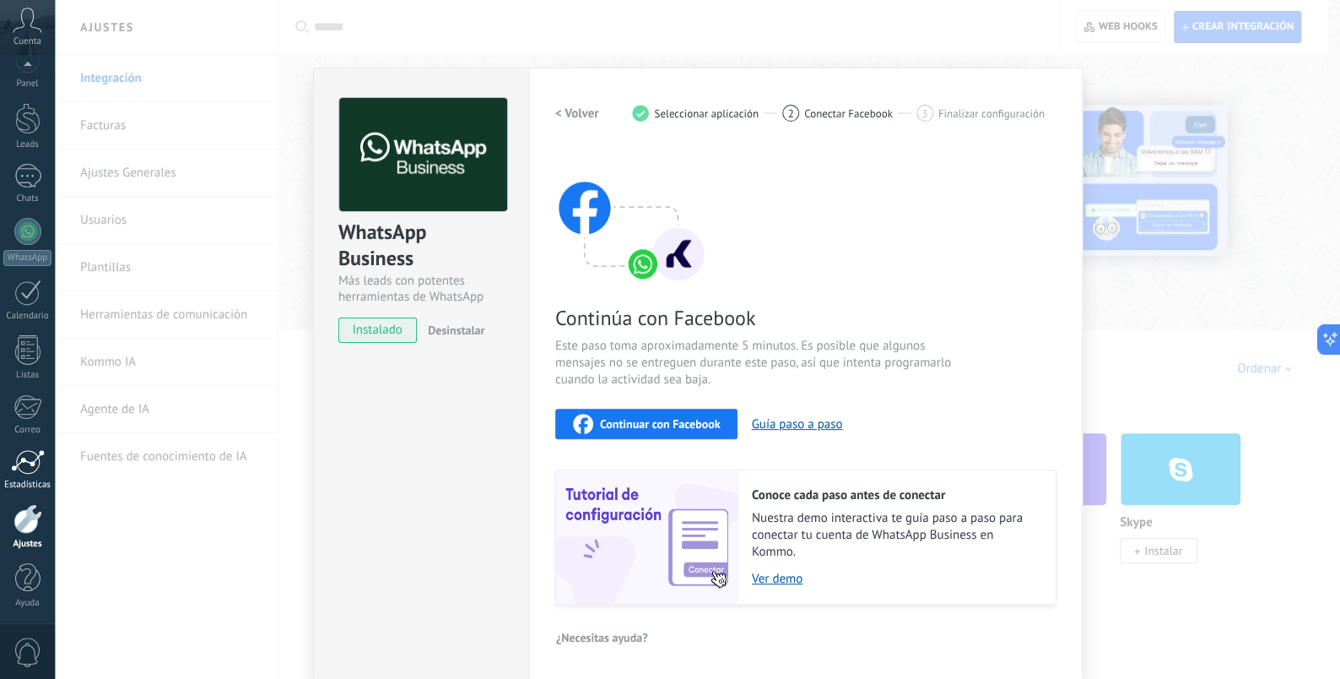
click at [33, 468] on div at bounding box center [28, 461] width 34 height 25
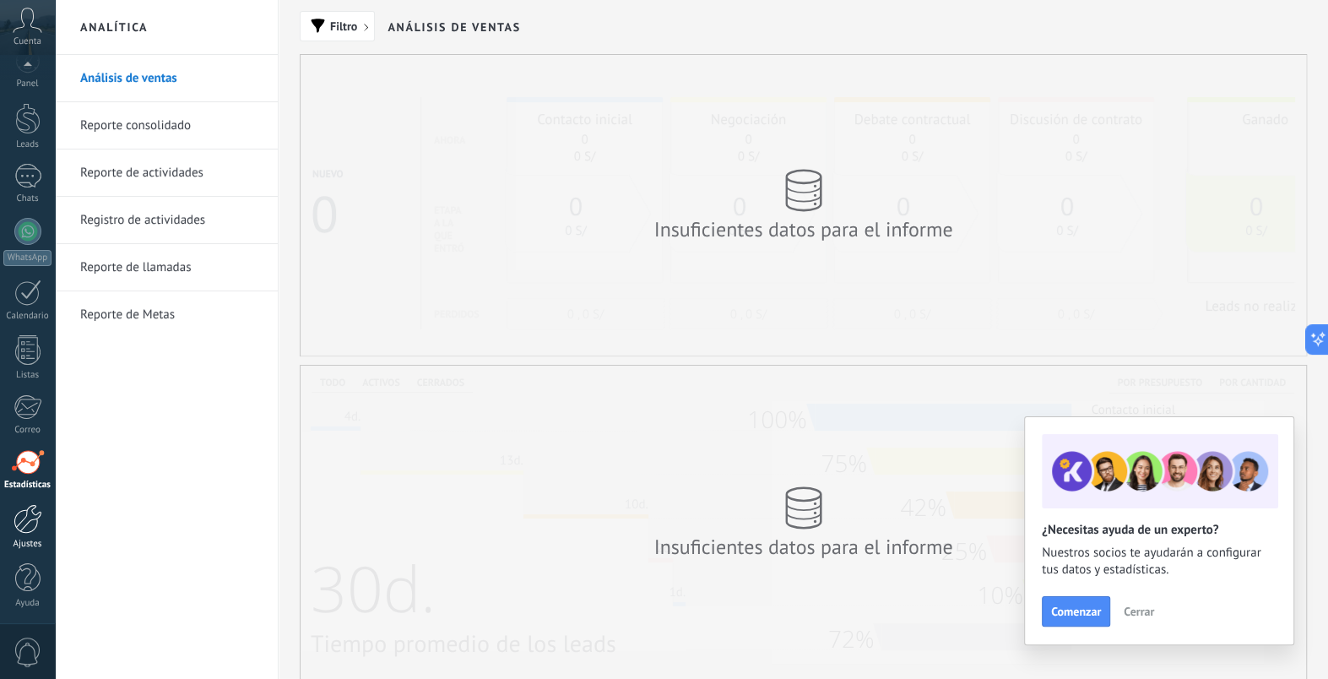
click at [16, 527] on div at bounding box center [28, 519] width 29 height 30
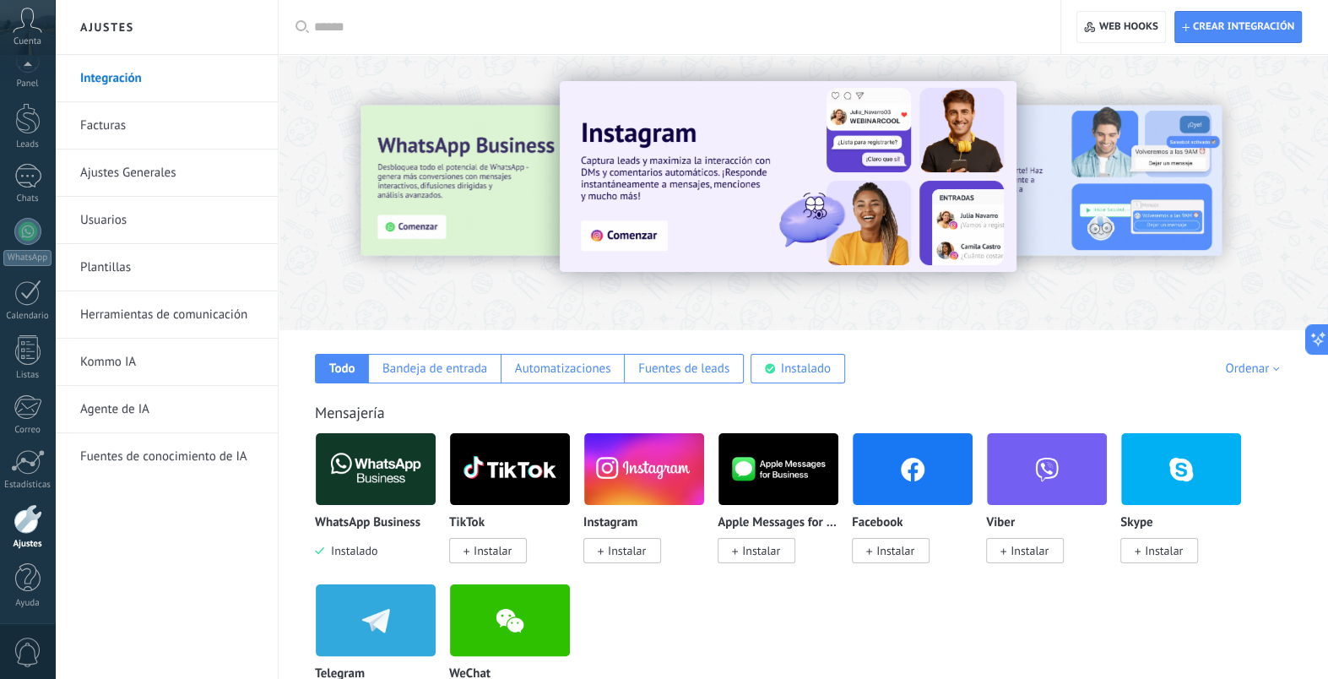
click at [176, 183] on link "Ajustes Generales" at bounding box center [170, 172] width 181 height 47
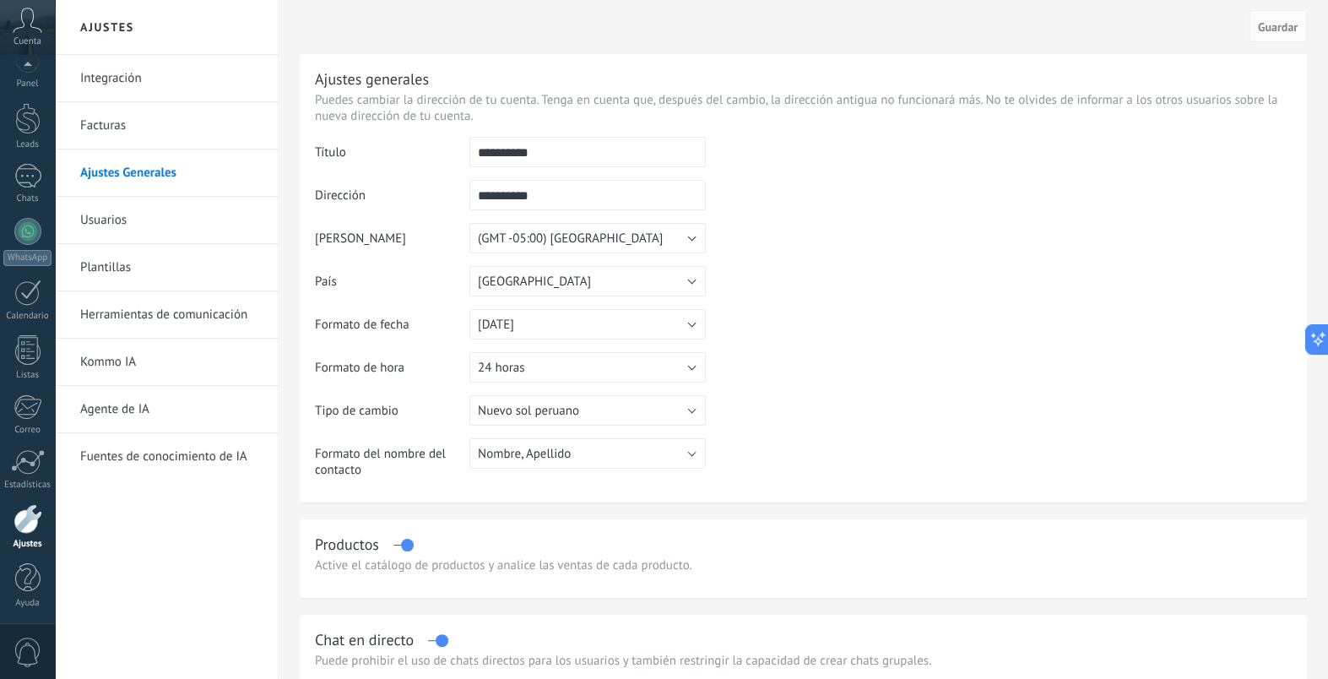
click at [574, 151] on input "**********" at bounding box center [587, 152] width 236 height 30
type input "*"
type input "*****"
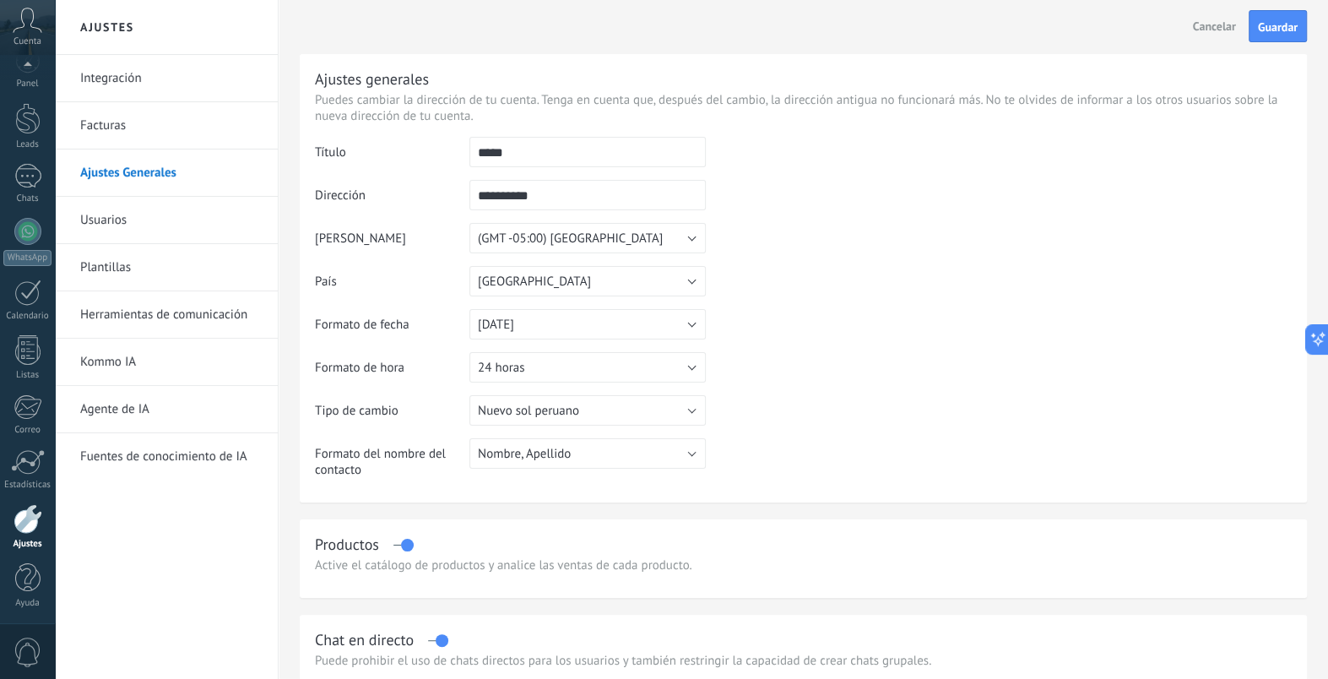
click at [770, 298] on td at bounding box center [999, 223] width 586 height 172
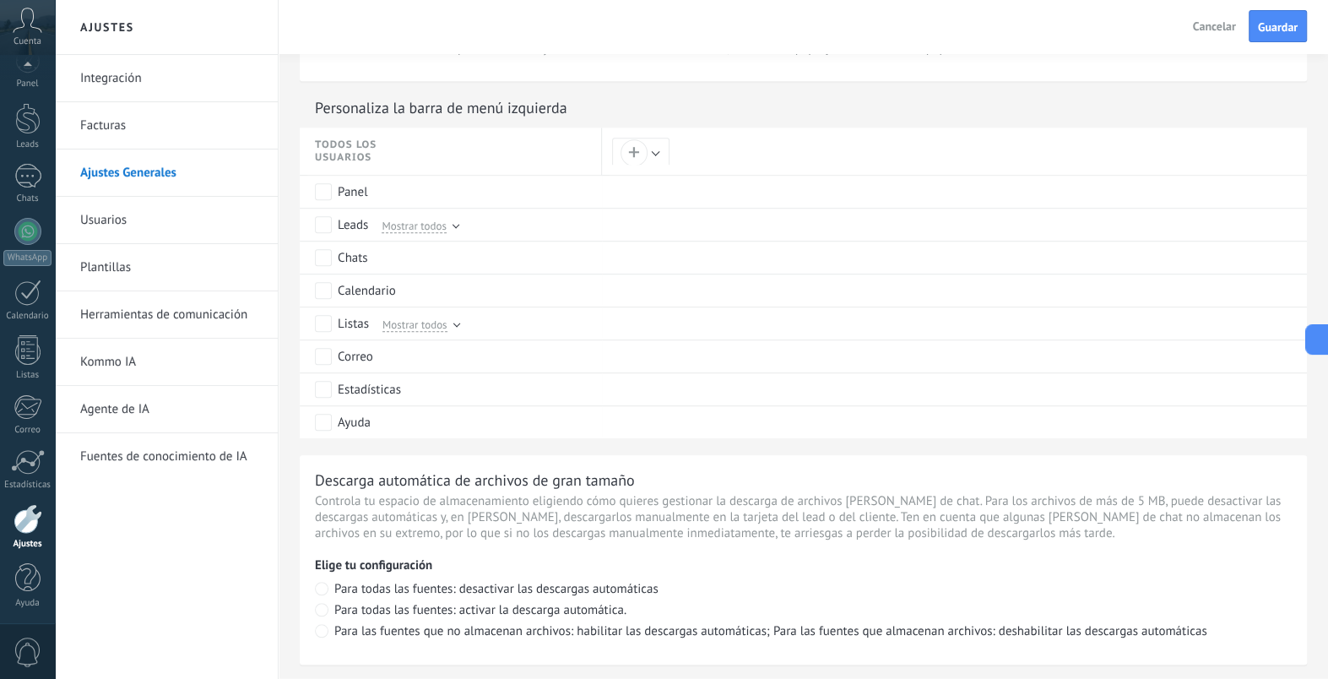
scroll to position [1178, 0]
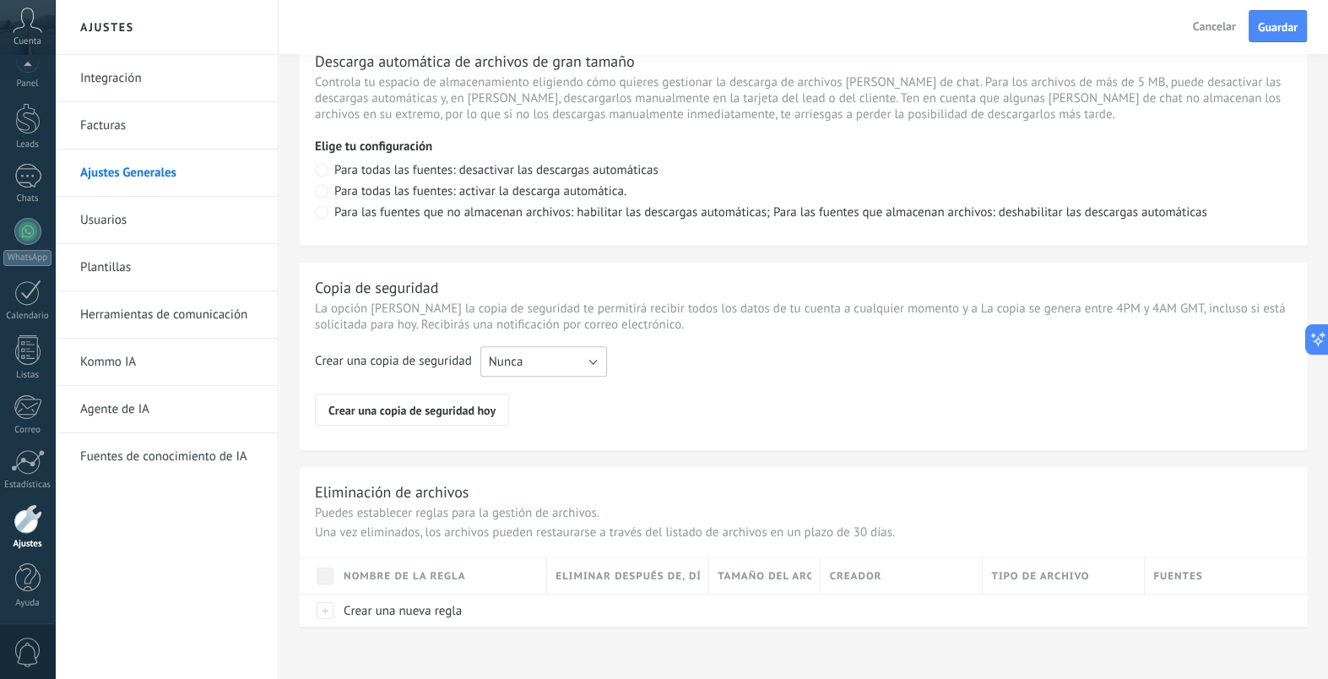
click at [558, 360] on button "Nunca" at bounding box center [543, 361] width 127 height 30
click at [557, 392] on span "Cada semana" at bounding box center [535, 390] width 131 height 16
click at [1263, 33] on span "Guardar" at bounding box center [1278, 27] width 40 height 12
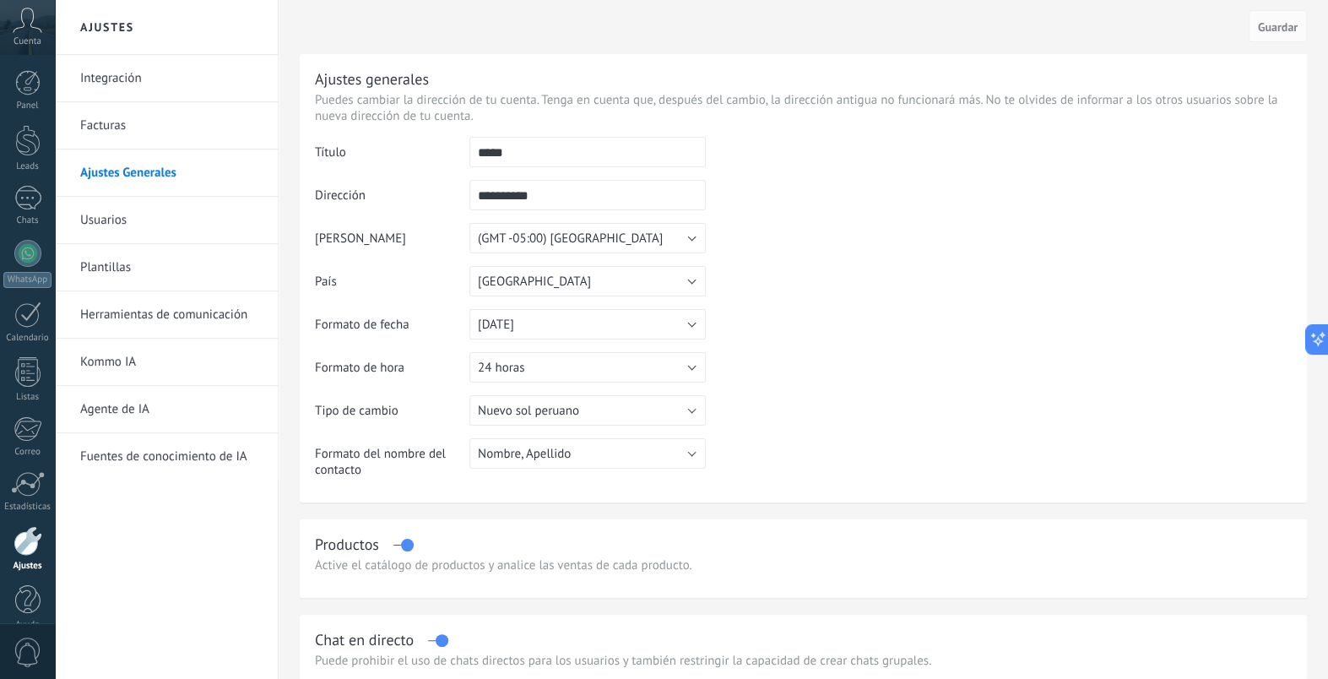
click at [541, 200] on input "**********" at bounding box center [587, 195] width 236 height 30
drag, startPoint x: 530, startPoint y: 197, endPoint x: 552, endPoint y: 204, distance: 23.2
click at [552, 204] on input "**********" at bounding box center [587, 195] width 236 height 30
drag, startPoint x: 527, startPoint y: 193, endPoint x: 558, endPoint y: 208, distance: 33.6
click at [556, 206] on input "**********" at bounding box center [587, 195] width 236 height 30
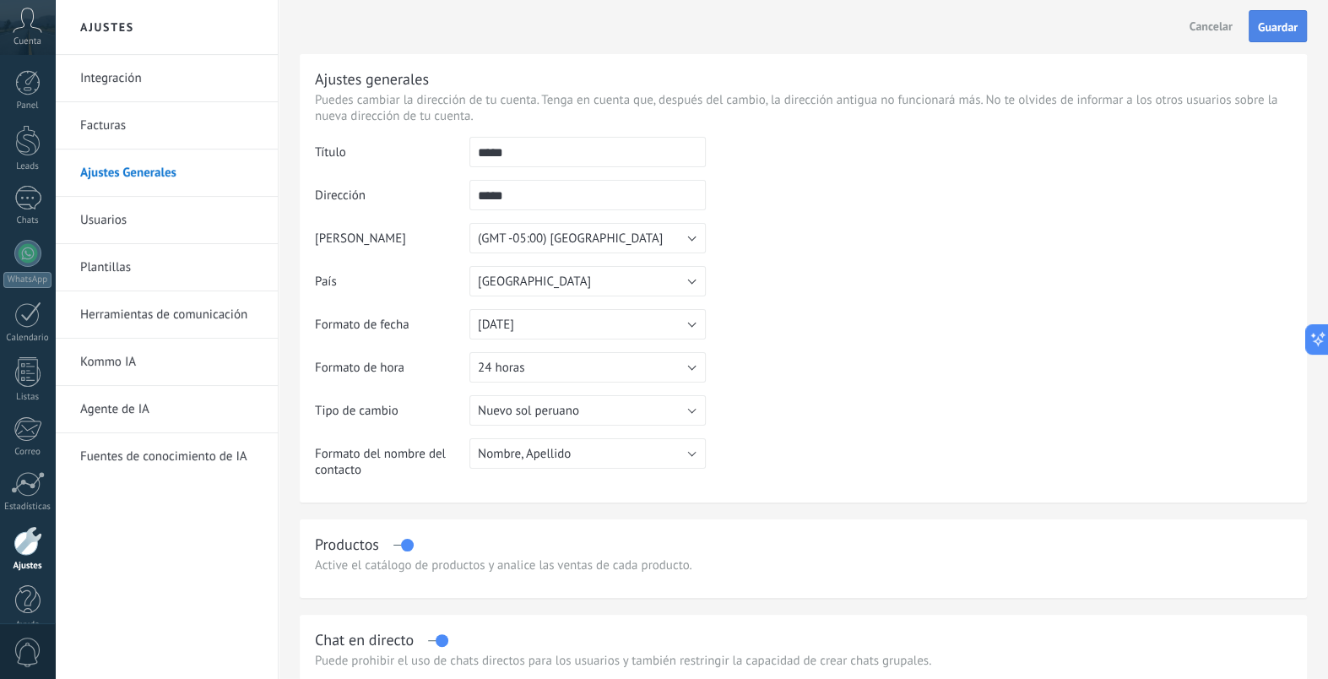
click at [1266, 21] on span "Guardar" at bounding box center [1278, 27] width 40 height 12
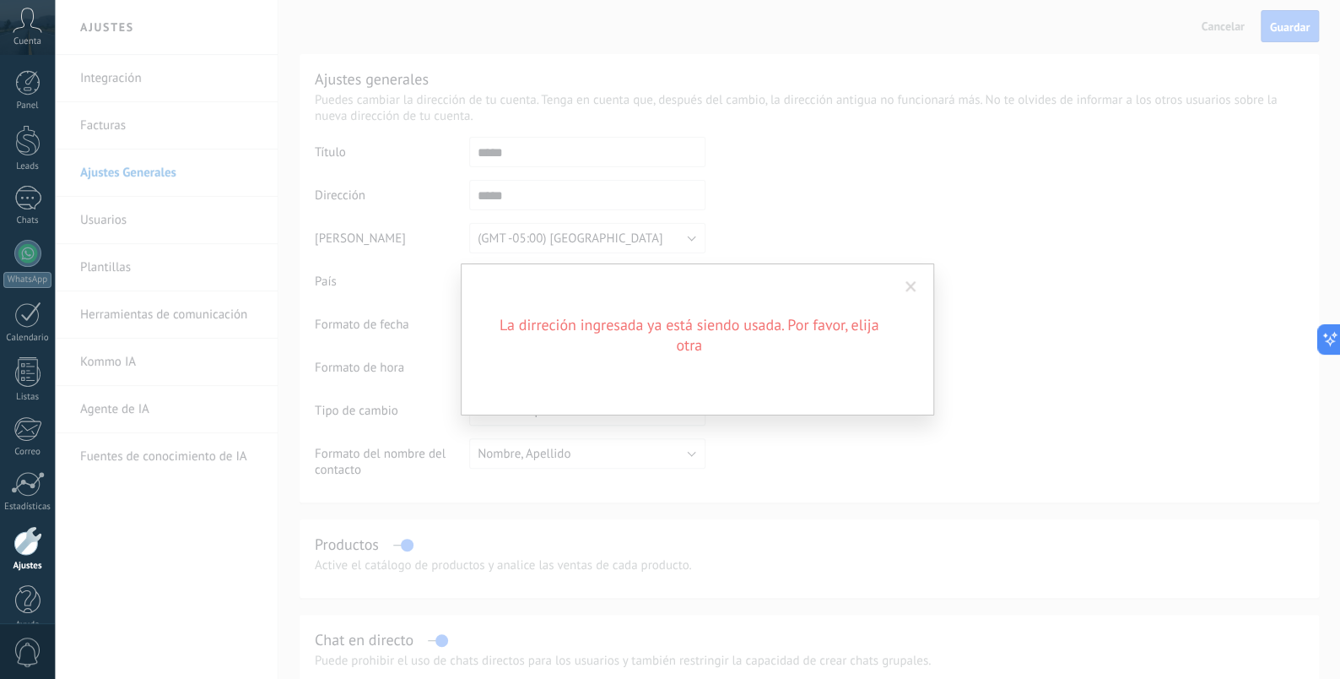
click at [911, 286] on span at bounding box center [911, 287] width 11 height 12
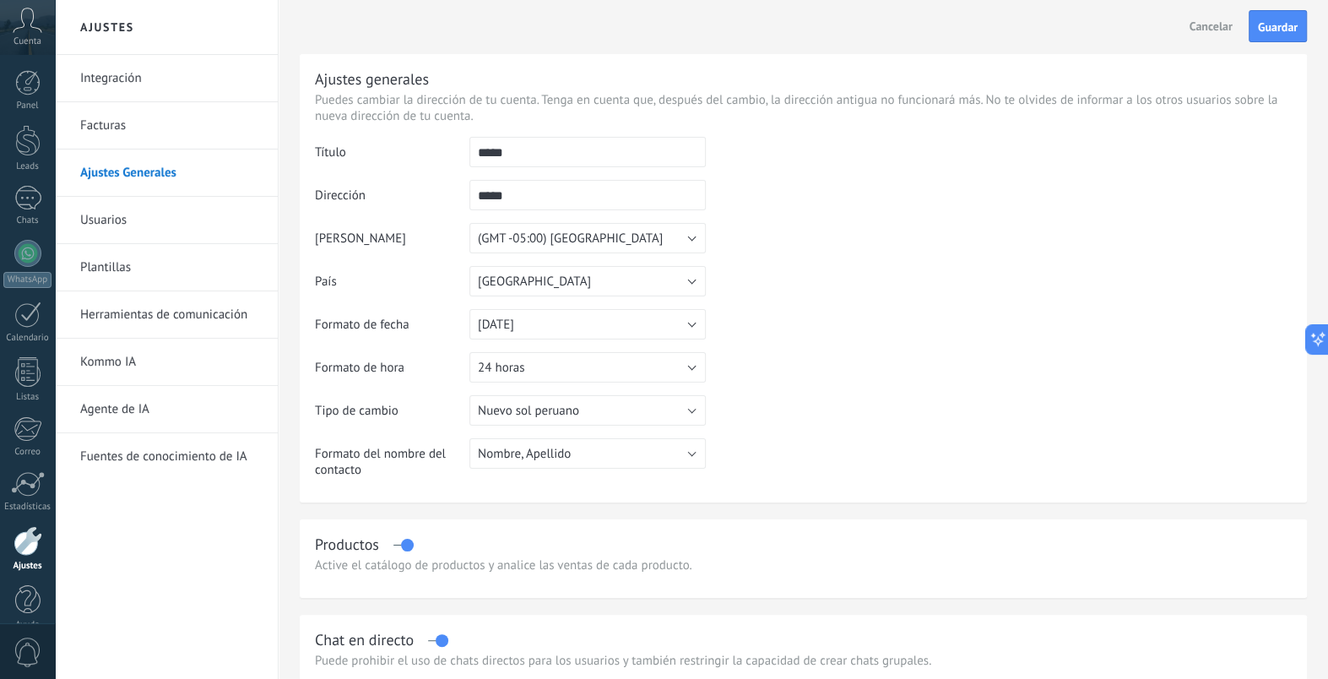
click at [542, 201] on input "*****" at bounding box center [587, 195] width 236 height 30
type input "********"
click at [1294, 18] on button "Guardar" at bounding box center [1277, 26] width 58 height 32
